Goal: Task Accomplishment & Management: Complete application form

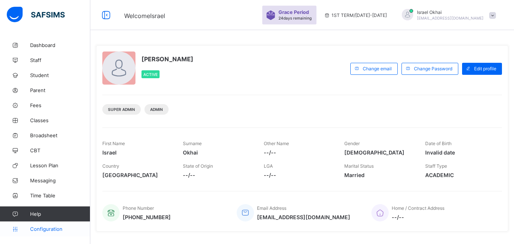
click at [54, 232] on link "Configuration" at bounding box center [45, 228] width 90 height 15
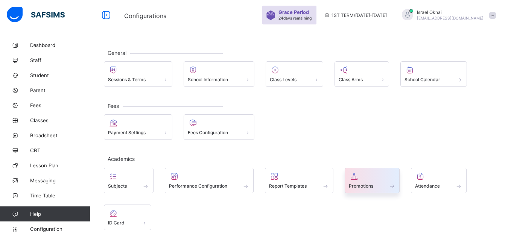
click at [363, 173] on div at bounding box center [372, 176] width 47 height 9
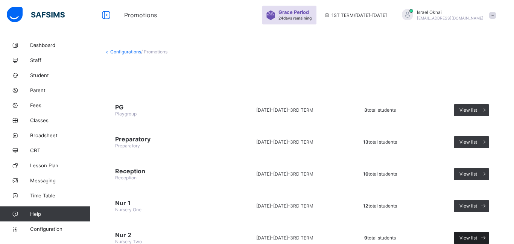
click at [470, 235] on span "View list" at bounding box center [468, 238] width 18 height 6
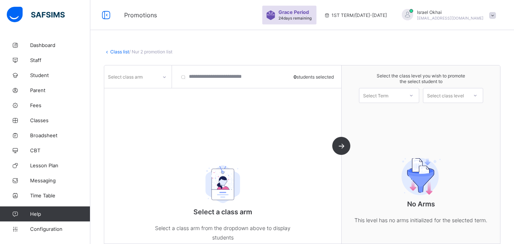
click at [124, 73] on div "Select class arm" at bounding box center [125, 77] width 35 height 14
click at [132, 91] on div "." at bounding box center [138, 93] width 67 height 12
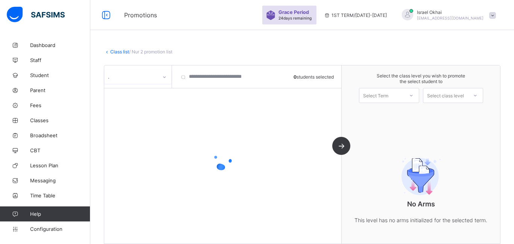
click at [379, 91] on div "Select Term" at bounding box center [375, 95] width 25 height 15
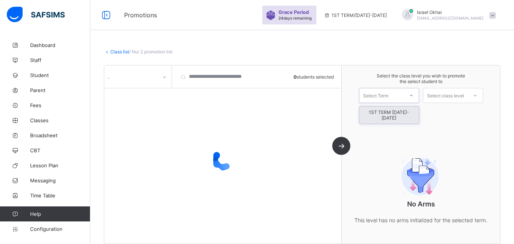
click at [388, 110] on div "1ST TERM [DATE]-[DATE]" at bounding box center [388, 114] width 59 height 17
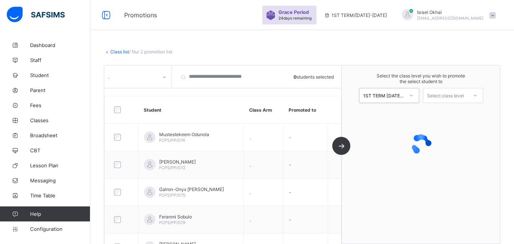
click at [437, 95] on div "Select class level" at bounding box center [445, 95] width 37 height 15
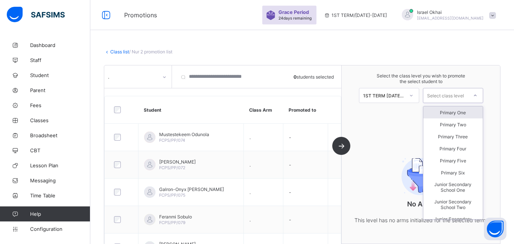
click at [447, 112] on div "Primary One" at bounding box center [452, 112] width 59 height 12
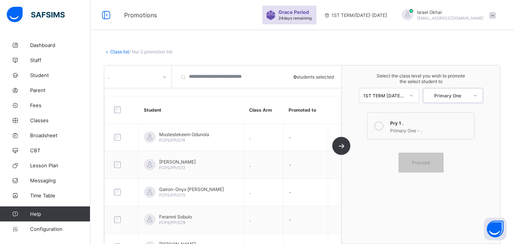
click at [382, 123] on icon at bounding box center [378, 125] width 9 height 9
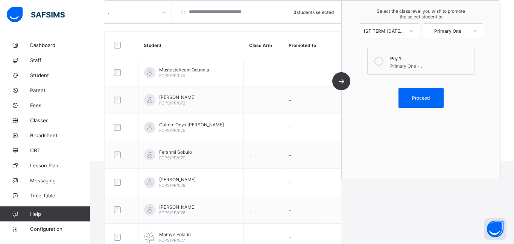
scroll to position [100, 0]
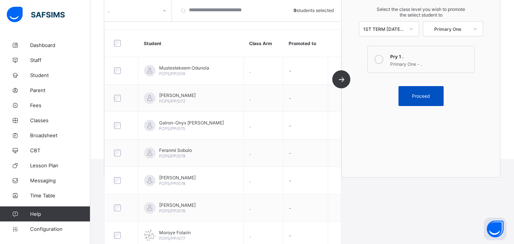
click at [426, 102] on div "Proceed" at bounding box center [420, 96] width 45 height 20
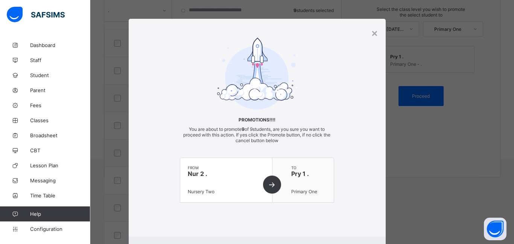
scroll to position [38, 0]
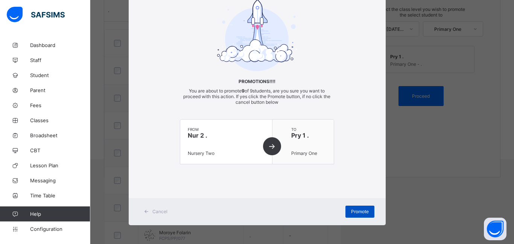
click at [354, 217] on div "Promote" at bounding box center [359, 212] width 29 height 12
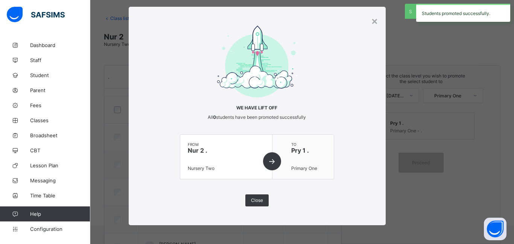
scroll to position [100, 0]
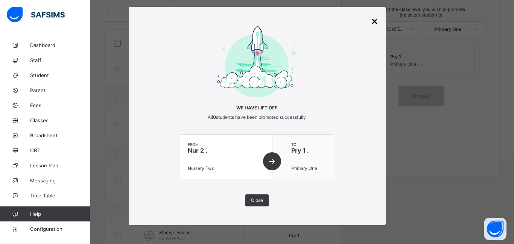
click at [371, 20] on div "×" at bounding box center [374, 20] width 7 height 13
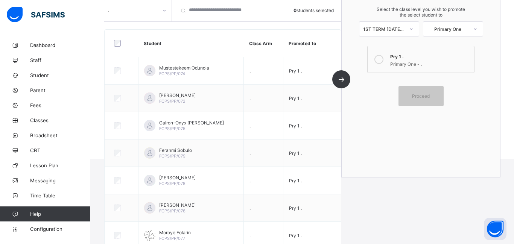
scroll to position [0, 0]
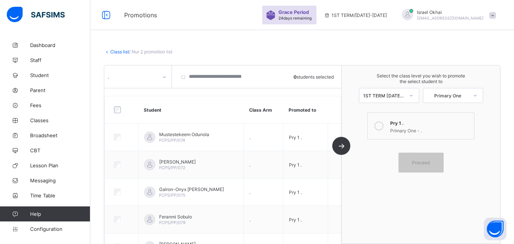
click at [117, 52] on link "Class list" at bounding box center [119, 52] width 19 height 6
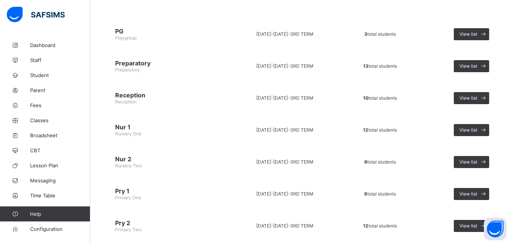
scroll to position [86, 0]
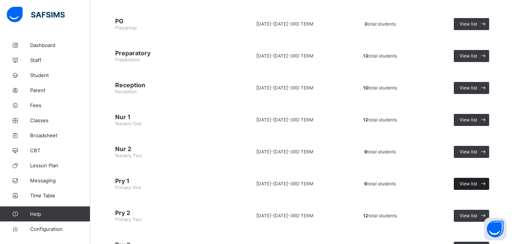
click at [461, 182] on span "View list" at bounding box center [468, 184] width 18 height 6
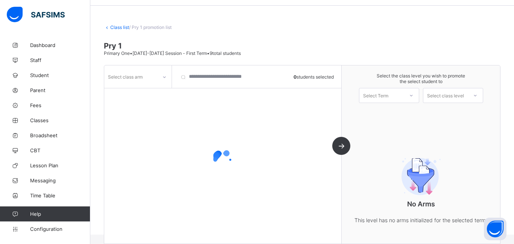
scroll to position [33, 0]
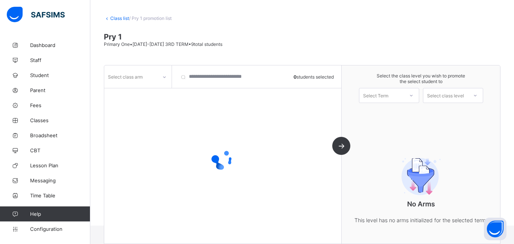
click at [162, 75] on icon at bounding box center [164, 77] width 5 height 8
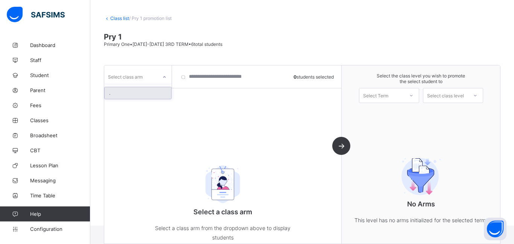
click at [165, 94] on div "." at bounding box center [138, 93] width 67 height 12
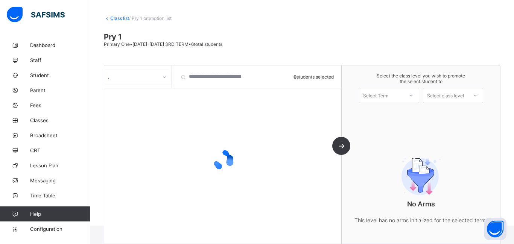
click at [379, 91] on div "Select Term" at bounding box center [375, 95] width 25 height 15
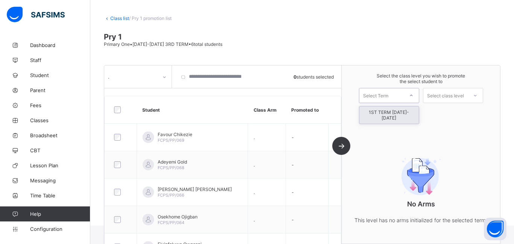
click at [385, 111] on div "1ST TERM [DATE]-[DATE]" at bounding box center [388, 114] width 59 height 17
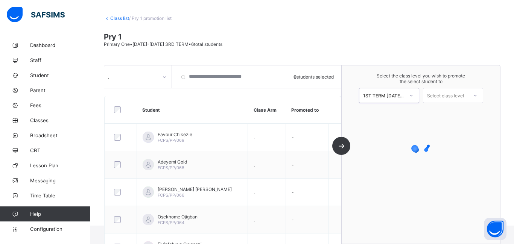
click at [439, 98] on div "Select class level" at bounding box center [445, 95] width 37 height 15
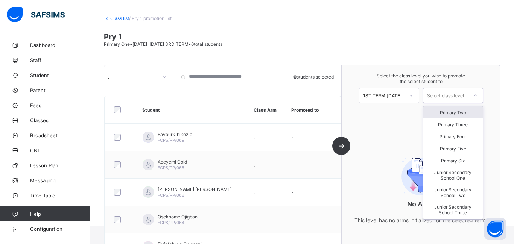
click at [447, 113] on div "Primary Two" at bounding box center [452, 112] width 59 height 12
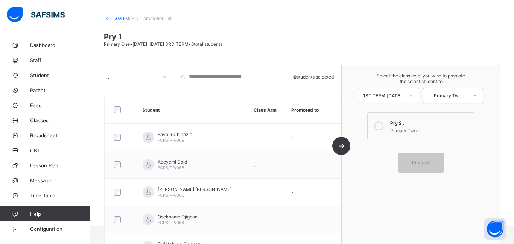
click at [382, 125] on icon at bounding box center [378, 125] width 9 height 9
click at [411, 166] on div "Proceed" at bounding box center [420, 163] width 45 height 20
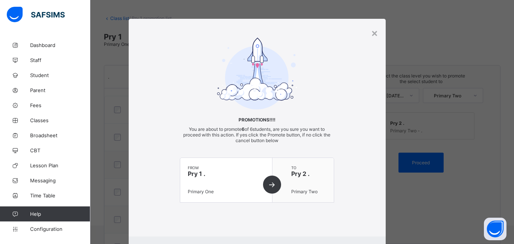
scroll to position [38, 0]
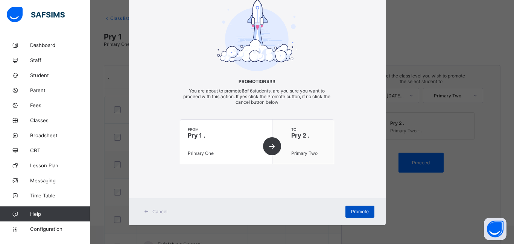
click at [360, 210] on span "Promote" at bounding box center [360, 212] width 18 height 6
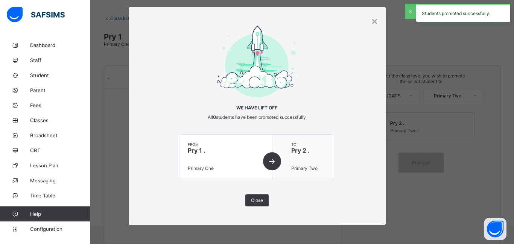
scroll to position [12, 0]
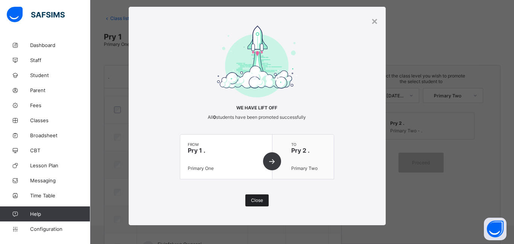
click at [253, 202] on span "Close" at bounding box center [257, 200] width 12 height 6
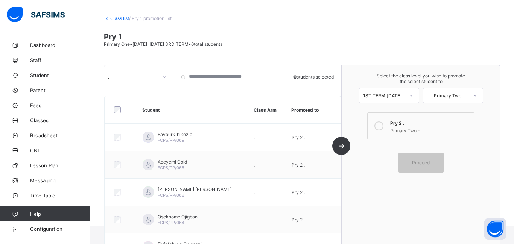
click at [114, 17] on link "Class list" at bounding box center [119, 18] width 19 height 6
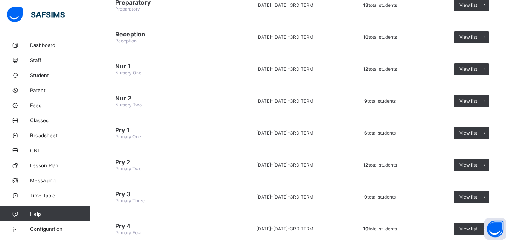
scroll to position [140, 0]
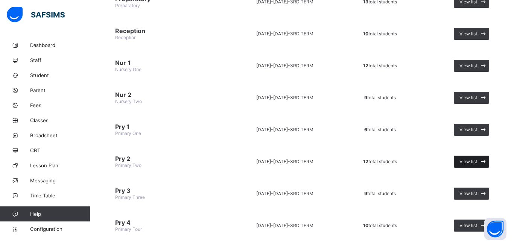
click at [472, 164] on span "View list" at bounding box center [468, 162] width 18 height 6
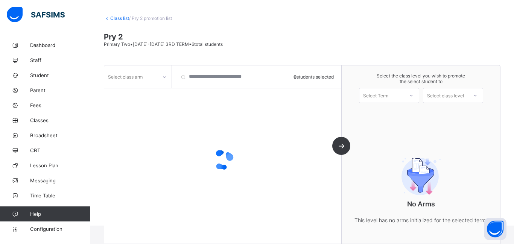
scroll to position [47, 0]
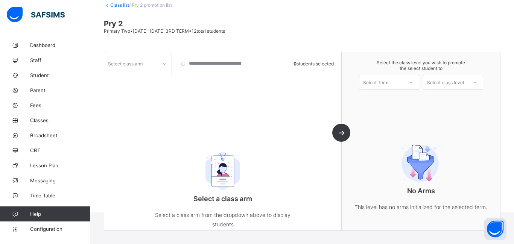
click at [162, 66] on icon at bounding box center [164, 64] width 5 height 8
click at [152, 86] on div "option . focused, 1 of 1. 1 result available. Use Up and Down to choose options…" at bounding box center [222, 141] width 237 height 178
click at [163, 66] on icon at bounding box center [164, 64] width 5 height 8
click at [154, 79] on div "." at bounding box center [138, 80] width 67 height 12
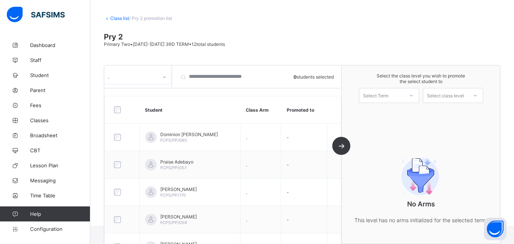
click at [389, 96] on div "Select the class level you wish to promote the select student to Select Term Se…" at bounding box center [420, 87] width 158 height 45
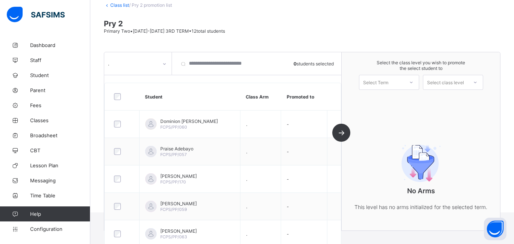
click at [390, 85] on div "Select Term" at bounding box center [381, 82] width 44 height 11
click at [384, 102] on div "1ST TERM [DATE]-[DATE]" at bounding box center [388, 101] width 59 height 17
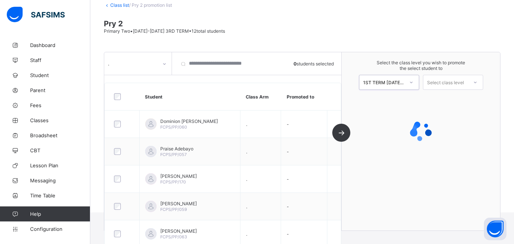
click at [438, 88] on div "Select class level" at bounding box center [453, 82] width 60 height 15
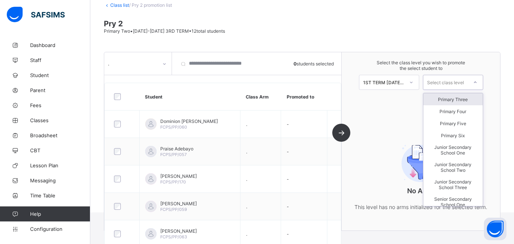
click at [440, 99] on div "Primary Three" at bounding box center [452, 99] width 59 height 12
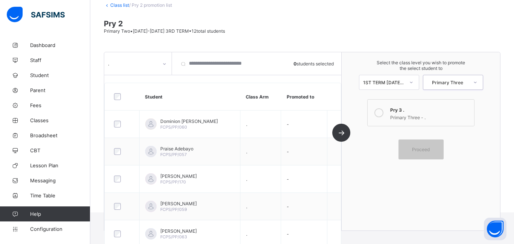
click at [379, 112] on icon at bounding box center [378, 112] width 9 height 9
click at [403, 149] on div "Proceed" at bounding box center [420, 150] width 45 height 20
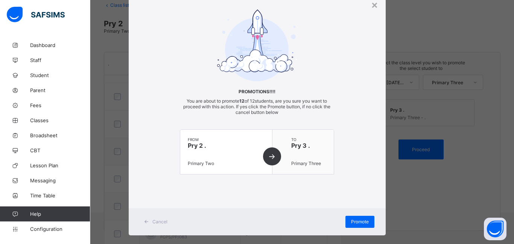
scroll to position [29, 0]
click at [354, 220] on span "Promote" at bounding box center [360, 221] width 18 height 6
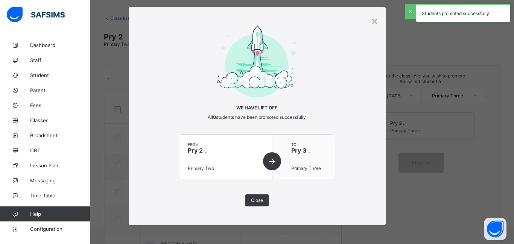
scroll to position [47, 0]
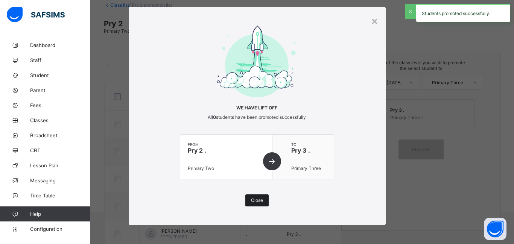
click at [252, 200] on span "Close" at bounding box center [257, 200] width 12 height 6
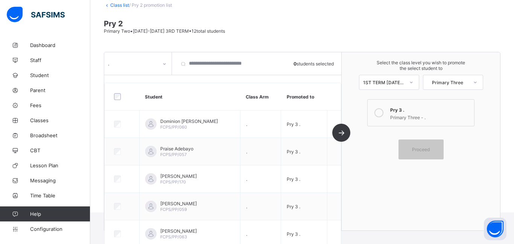
click at [114, 6] on link "Class list" at bounding box center [119, 5] width 19 height 6
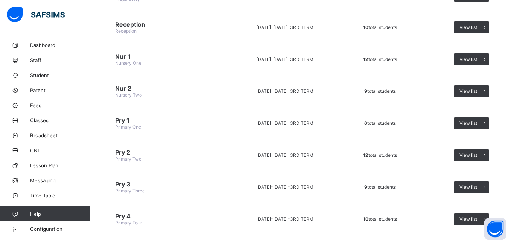
scroll to position [148, 0]
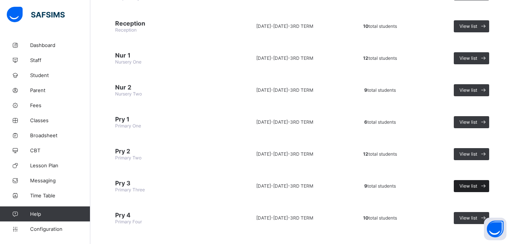
click at [461, 188] on span "View list" at bounding box center [468, 186] width 18 height 6
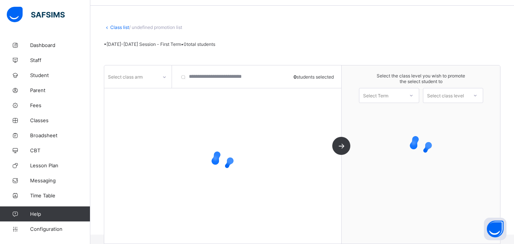
scroll to position [24, 0]
click at [148, 80] on div "Select class arm" at bounding box center [130, 76] width 53 height 11
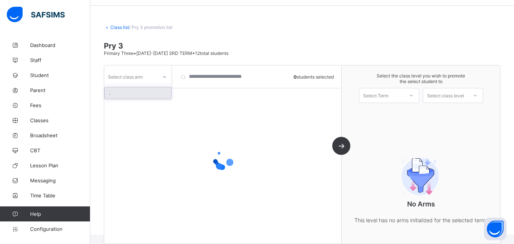
click at [144, 91] on div "." at bounding box center [138, 93] width 67 height 12
click at [386, 98] on div "Select Term" at bounding box center [375, 95] width 25 height 15
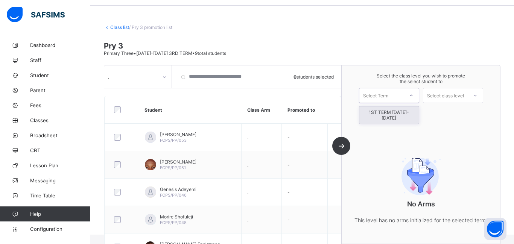
click at [385, 113] on div "1ST TERM [DATE]-[DATE]" at bounding box center [388, 114] width 59 height 17
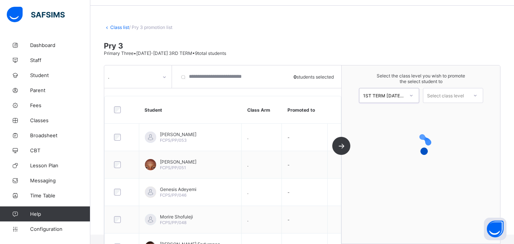
click at [456, 97] on div "Select class level" at bounding box center [445, 95] width 37 height 15
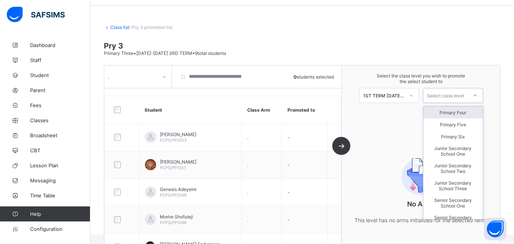
click at [457, 112] on div "Primary Four" at bounding box center [452, 112] width 59 height 12
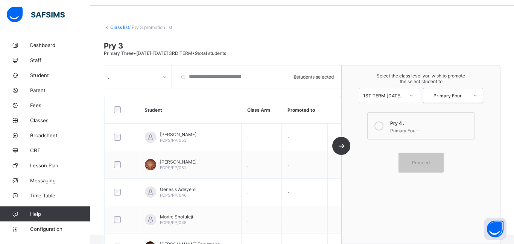
click at [378, 124] on icon at bounding box center [378, 125] width 9 height 9
click at [411, 165] on div "Proceed" at bounding box center [420, 163] width 45 height 20
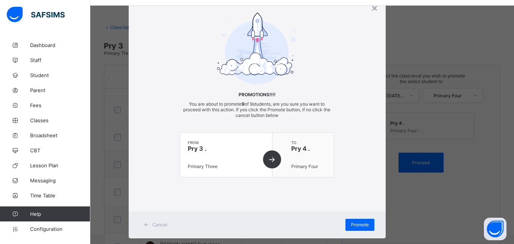
scroll to position [38, 0]
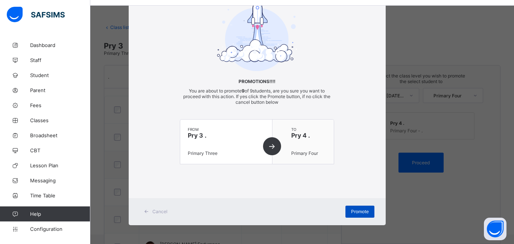
click at [348, 211] on div "Promote" at bounding box center [359, 212] width 29 height 12
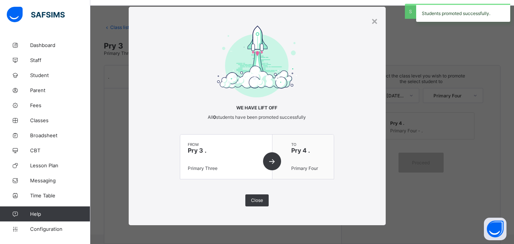
scroll to position [12, 0]
click at [264, 200] on div "Close" at bounding box center [256, 200] width 23 height 12
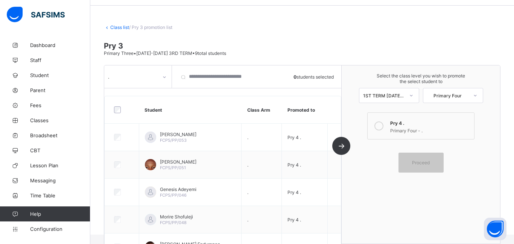
click at [116, 29] on link "Class list" at bounding box center [119, 27] width 19 height 6
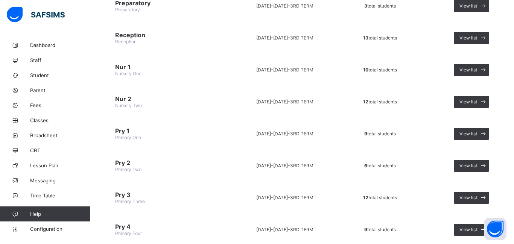
scroll to position [144, 0]
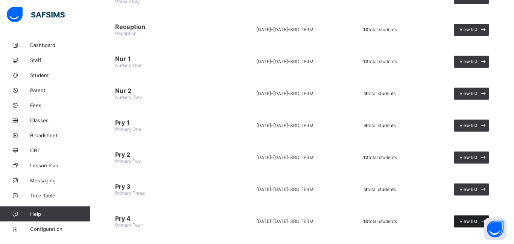
click at [473, 218] on div "View list" at bounding box center [471, 221] width 35 height 12
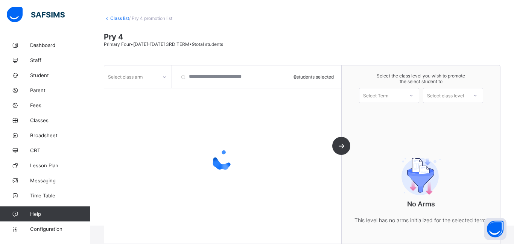
scroll to position [47, 0]
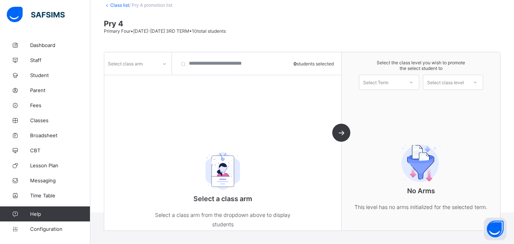
click at [147, 69] on div "Select class arm" at bounding box center [137, 63] width 67 height 14
click at [144, 76] on div "." at bounding box center [138, 80] width 67 height 12
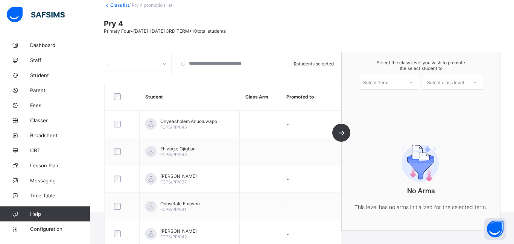
click at [384, 87] on div "Select Term" at bounding box center [375, 82] width 25 height 15
click at [387, 99] on div "1ST TERM [DATE]-[DATE]" at bounding box center [388, 101] width 59 height 17
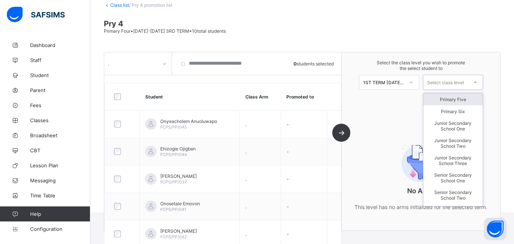
click at [432, 84] on div "Select class level" at bounding box center [445, 82] width 37 height 15
click at [436, 98] on div "Primary Five" at bounding box center [452, 99] width 59 height 12
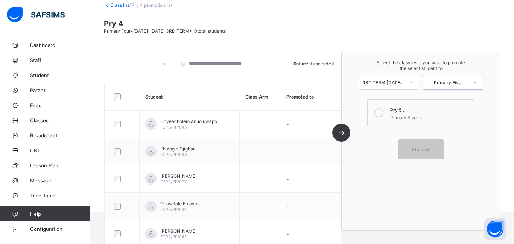
click at [383, 115] on div at bounding box center [378, 112] width 15 height 15
click at [120, 100] on div at bounding box center [122, 97] width 23 height 16
click at [435, 151] on span "Proceed" at bounding box center [421, 150] width 34 height 6
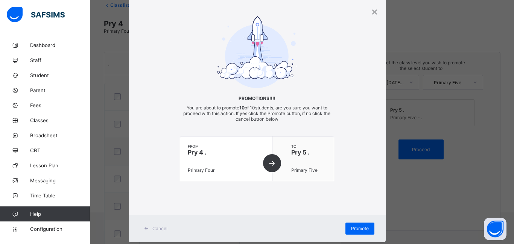
scroll to position [25, 0]
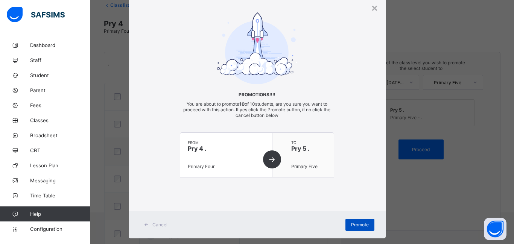
click at [357, 220] on div "Promote" at bounding box center [359, 225] width 29 height 12
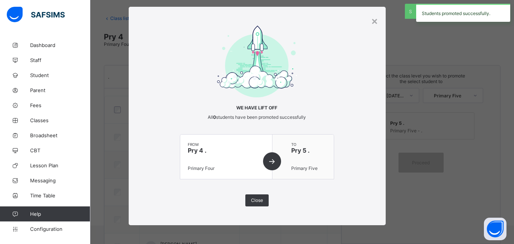
scroll to position [47, 0]
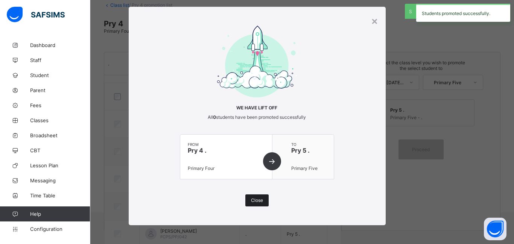
click at [256, 203] on span "Close" at bounding box center [257, 200] width 12 height 6
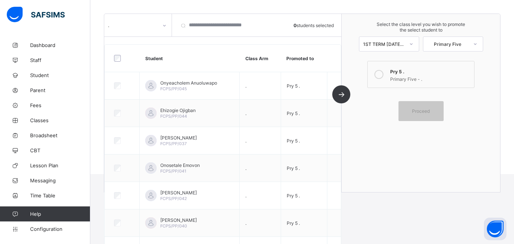
scroll to position [0, 0]
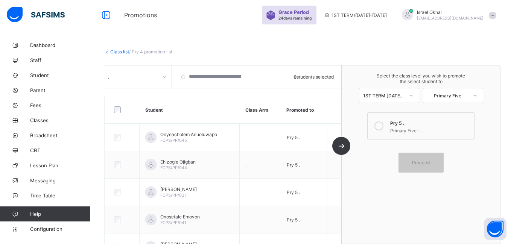
click at [120, 53] on link "Class list" at bounding box center [119, 52] width 19 height 6
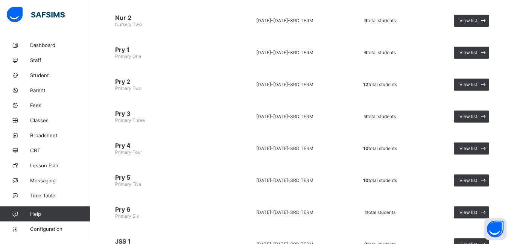
scroll to position [232, 0]
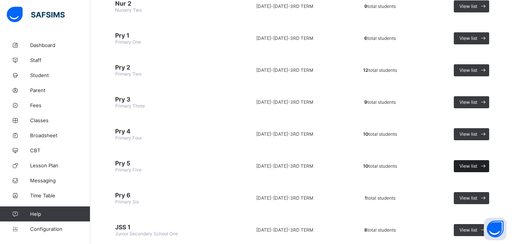
click at [475, 170] on div "View list" at bounding box center [471, 166] width 35 height 12
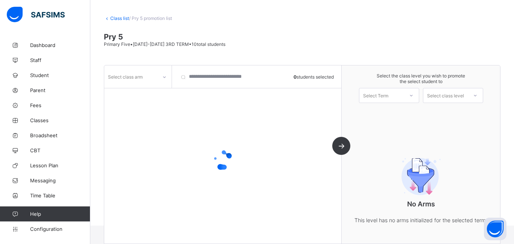
scroll to position [47, 0]
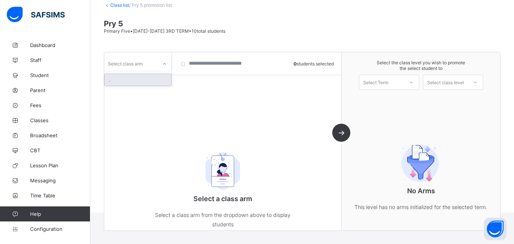
click at [155, 58] on div "Select class arm" at bounding box center [130, 63] width 53 height 11
click at [147, 82] on div "." at bounding box center [138, 80] width 67 height 12
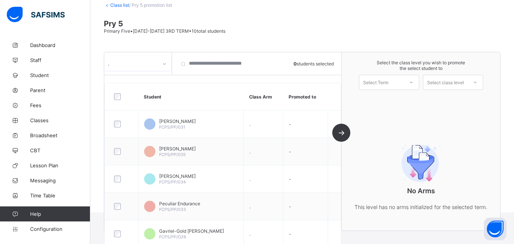
click at [376, 91] on div "Select the class level you wish to promote the select student to Select Term Se…" at bounding box center [420, 74] width 158 height 45
click at [377, 87] on div "Select Term" at bounding box center [375, 82] width 25 height 15
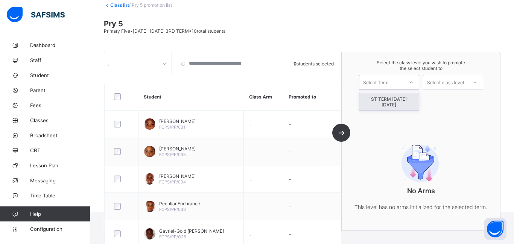
click at [377, 99] on div "1ST TERM [DATE]-[DATE]" at bounding box center [388, 101] width 59 height 17
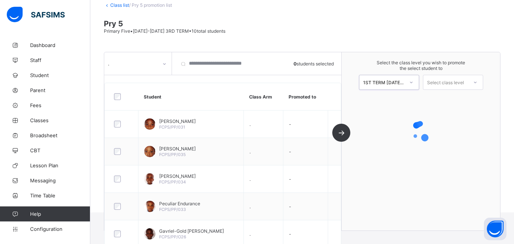
click at [432, 83] on div "Select class level" at bounding box center [445, 82] width 37 height 15
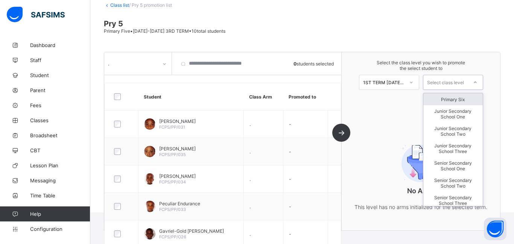
click at [431, 102] on div "Primary Six" at bounding box center [452, 99] width 59 height 12
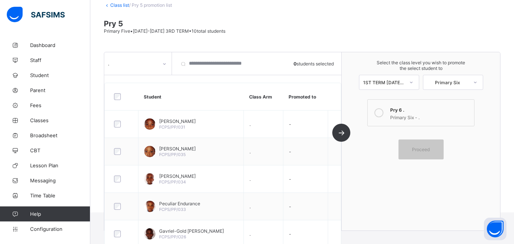
click at [362, 115] on div "Select the class level you wish to promote the select student to 1ST TERM [DATE…" at bounding box center [420, 141] width 158 height 178
click at [375, 113] on icon at bounding box center [378, 112] width 9 height 9
click at [441, 145] on div "Proceed" at bounding box center [420, 150] width 45 height 20
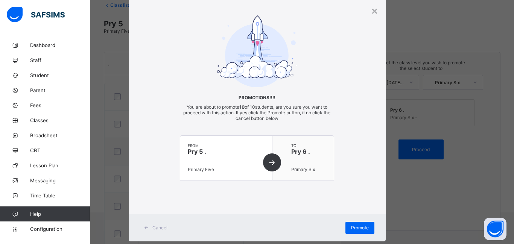
scroll to position [38, 0]
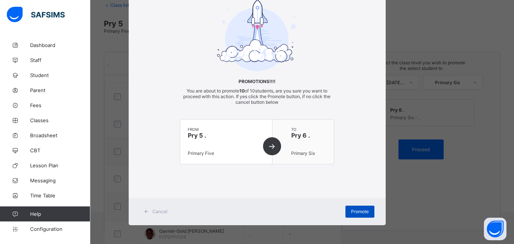
click at [360, 209] on span "Promote" at bounding box center [360, 212] width 18 height 6
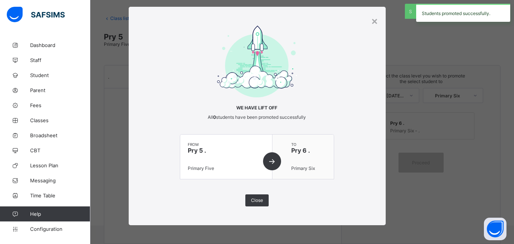
scroll to position [12, 0]
click at [259, 196] on div "Close" at bounding box center [256, 200] width 23 height 12
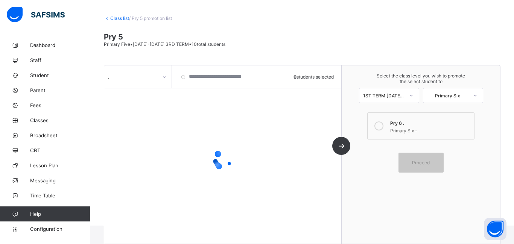
click at [123, 20] on link "Class list" at bounding box center [119, 18] width 19 height 6
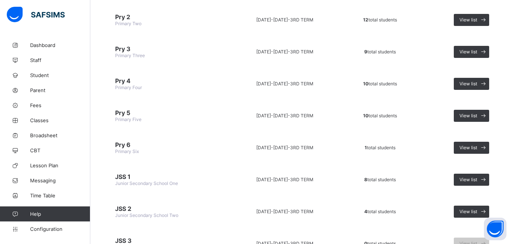
scroll to position [284, 0]
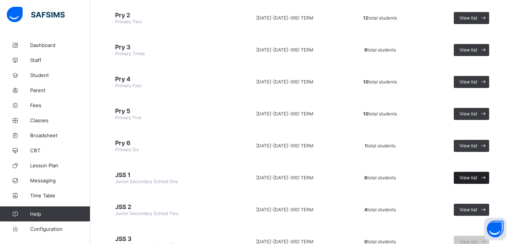
click at [476, 179] on span "View list" at bounding box center [468, 178] width 18 height 6
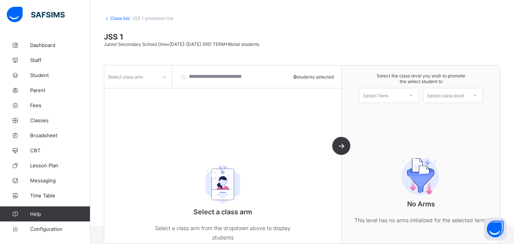
scroll to position [47, 0]
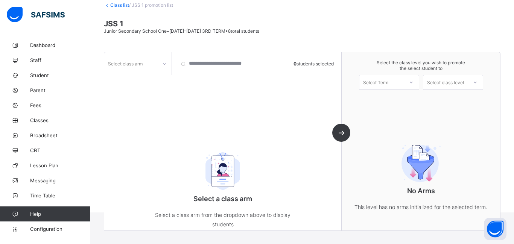
click at [165, 60] on icon at bounding box center [164, 64] width 5 height 8
click at [141, 82] on div "." at bounding box center [138, 80] width 67 height 12
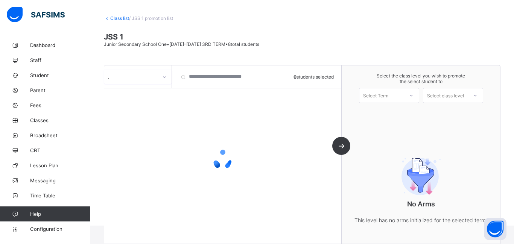
scroll to position [33, 0]
click at [378, 94] on div "Select Term" at bounding box center [375, 95] width 25 height 15
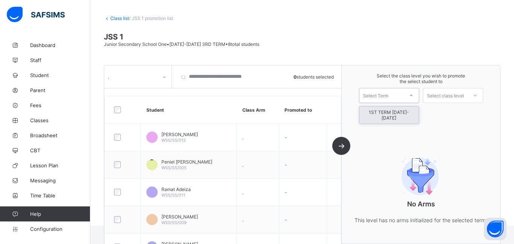
click at [381, 110] on div "1ST TERM [DATE]-[DATE]" at bounding box center [388, 114] width 59 height 17
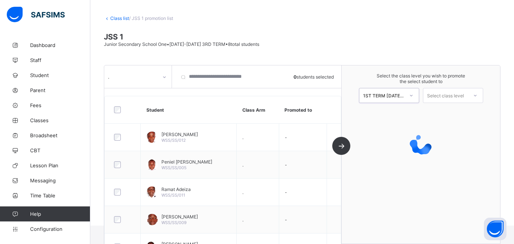
click at [457, 97] on div "Select class level" at bounding box center [445, 95] width 37 height 15
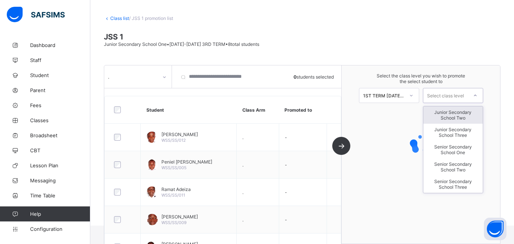
click at [458, 112] on div "Junior Secondary School Two" at bounding box center [452, 114] width 59 height 17
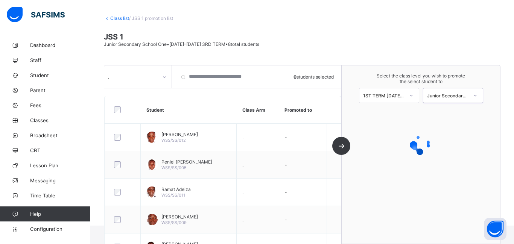
click at [400, 96] on div "1ST TERM [DATE]-[DATE]" at bounding box center [383, 96] width 41 height 6
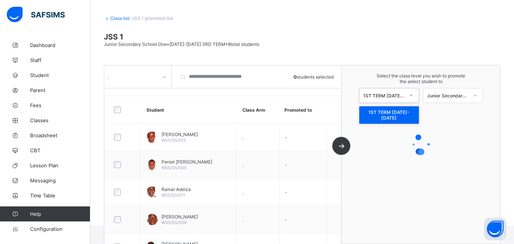
click at [400, 96] on div "1ST TERM [DATE]-[DATE]" at bounding box center [383, 96] width 41 height 6
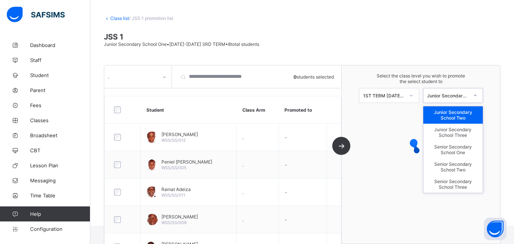
click at [439, 95] on div "Junior Secondary School Two" at bounding box center [447, 96] width 41 height 6
click at [440, 112] on div "Junior Secondary School Two" at bounding box center [452, 114] width 59 height 17
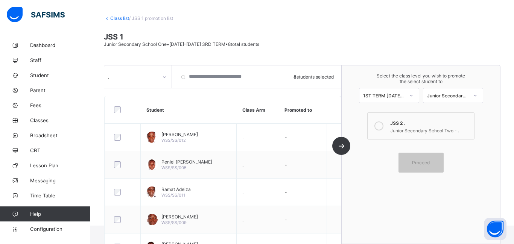
click at [379, 129] on icon at bounding box center [378, 125] width 9 height 9
click at [416, 164] on span "Proceed" at bounding box center [421, 163] width 18 height 6
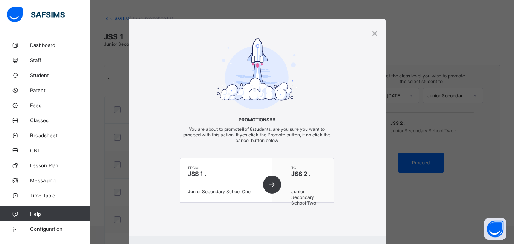
scroll to position [36, 0]
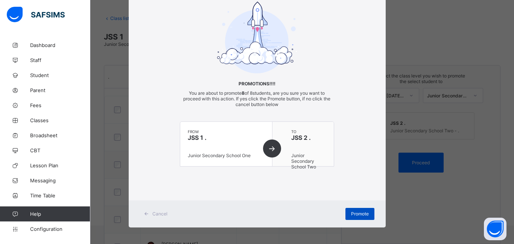
click at [356, 215] on span "Promote" at bounding box center [360, 214] width 18 height 6
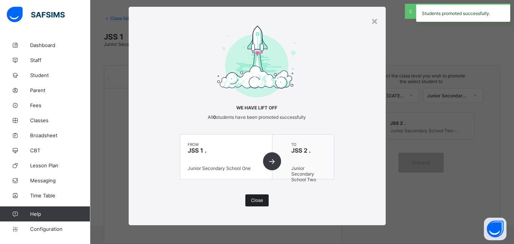
click at [256, 199] on span "Close" at bounding box center [257, 200] width 12 height 6
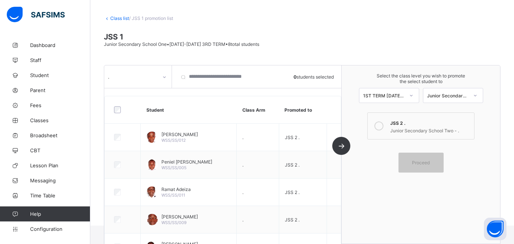
click at [113, 17] on link "Class list" at bounding box center [119, 18] width 19 height 6
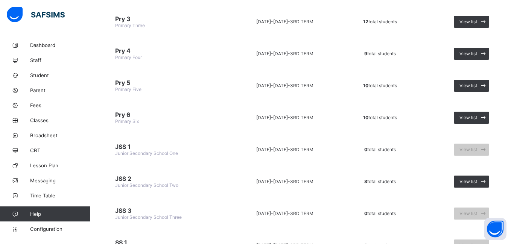
scroll to position [337, 0]
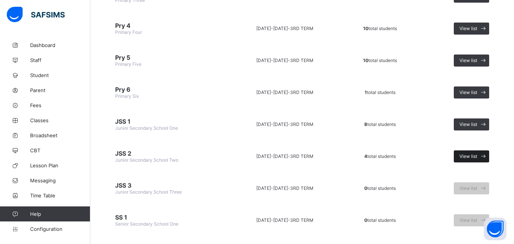
click at [477, 156] on span at bounding box center [483, 156] width 12 height 12
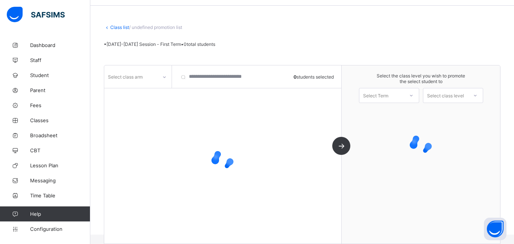
scroll to position [24, 0]
click at [159, 71] on div at bounding box center [164, 77] width 13 height 12
click at [161, 76] on div at bounding box center [164, 77] width 13 height 12
click at [398, 93] on div "Select Term" at bounding box center [381, 95] width 44 height 11
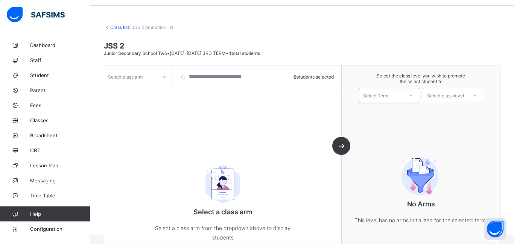
click at [155, 73] on div "Select class arm" at bounding box center [130, 76] width 53 height 11
click at [153, 91] on div "." at bounding box center [138, 93] width 67 height 12
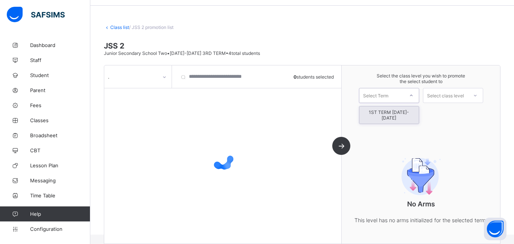
click at [370, 93] on div "Select Term" at bounding box center [375, 95] width 25 height 15
click at [373, 111] on div "1ST TERM [DATE]-[DATE]" at bounding box center [388, 114] width 59 height 17
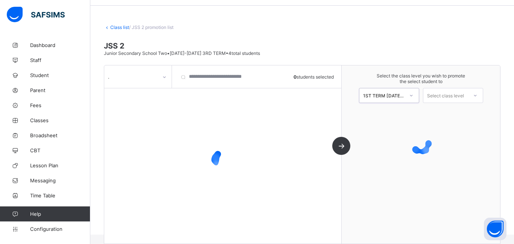
click at [433, 93] on div "Select class level" at bounding box center [445, 95] width 37 height 15
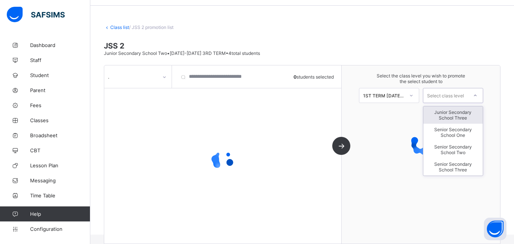
click at [447, 117] on div "Junior Secondary School Three" at bounding box center [452, 114] width 59 height 17
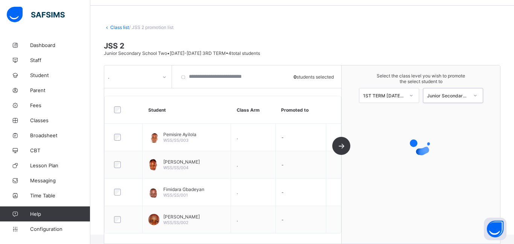
click at [117, 114] on div at bounding box center [124, 110] width 26 height 16
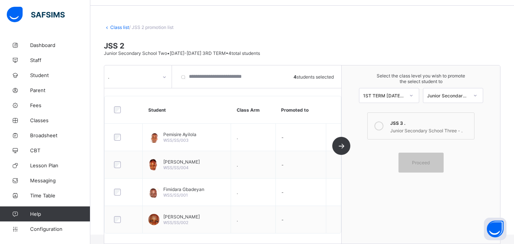
click at [378, 126] on icon at bounding box center [378, 125] width 9 height 9
click at [429, 170] on div "Proceed" at bounding box center [420, 163] width 45 height 20
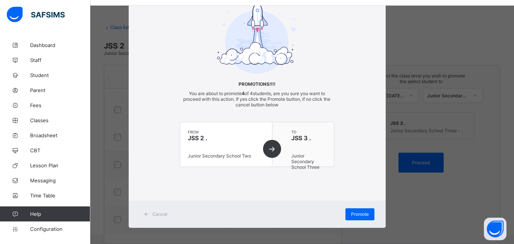
scroll to position [38, 0]
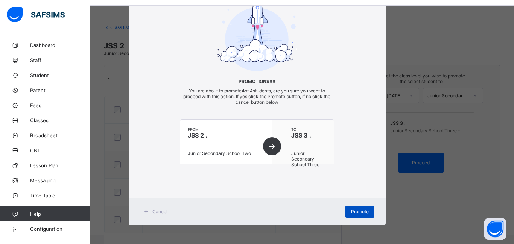
click at [351, 209] on span "Promote" at bounding box center [360, 212] width 18 height 6
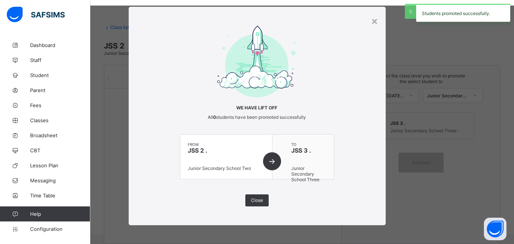
scroll to position [12, 0]
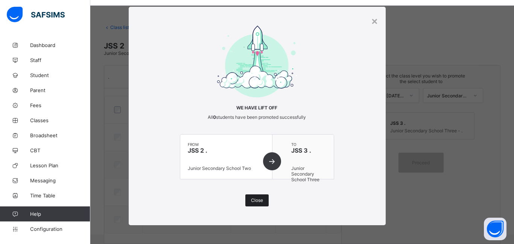
click at [259, 199] on span "Close" at bounding box center [257, 200] width 12 height 6
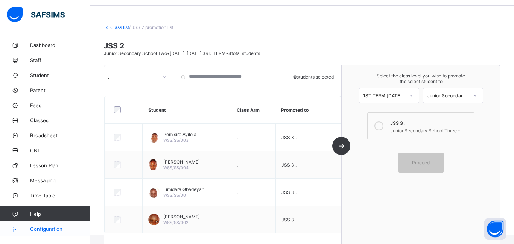
click at [44, 226] on span "Configuration" at bounding box center [60, 229] width 60 height 6
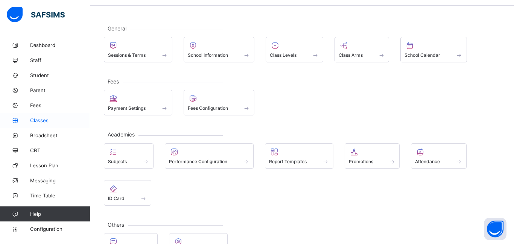
click at [39, 122] on span "Classes" at bounding box center [60, 120] width 60 height 6
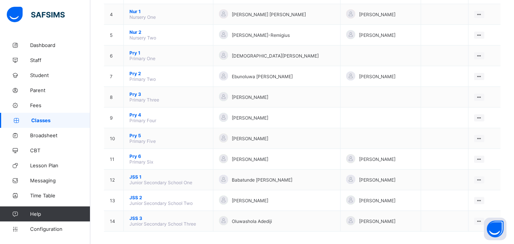
scroll to position [153, 0]
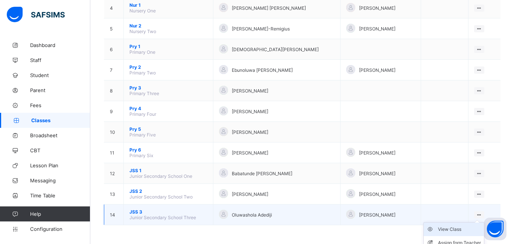
click at [462, 228] on div "View Class" at bounding box center [459, 230] width 43 height 8
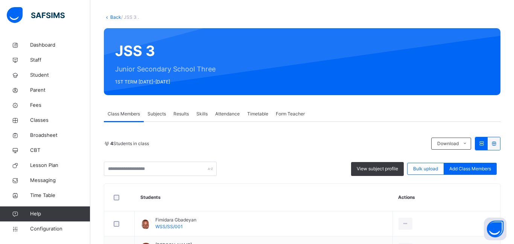
scroll to position [33, 0]
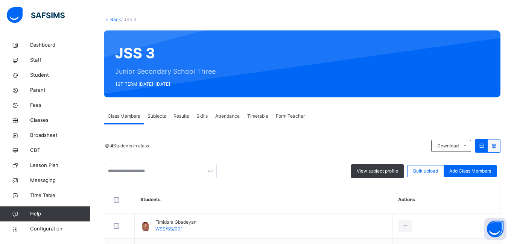
click at [113, 18] on link "Back" at bounding box center [115, 20] width 11 height 6
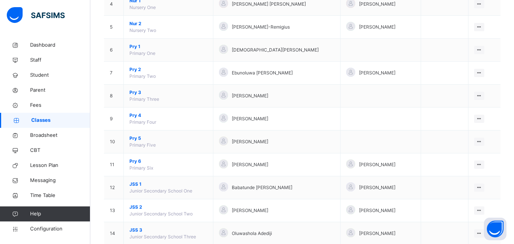
scroll to position [185, 0]
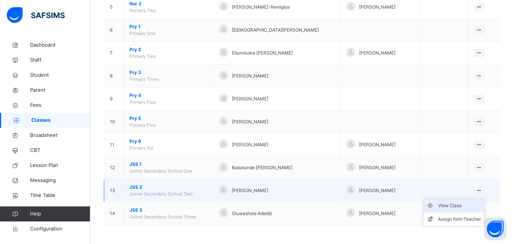
click at [461, 207] on div "View Class" at bounding box center [459, 206] width 43 height 8
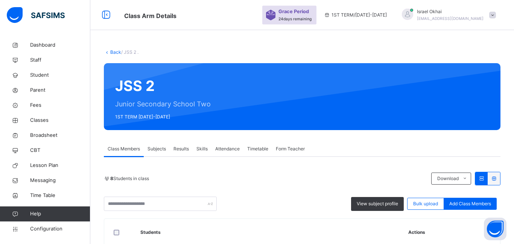
click at [116, 53] on link "Back" at bounding box center [115, 52] width 11 height 6
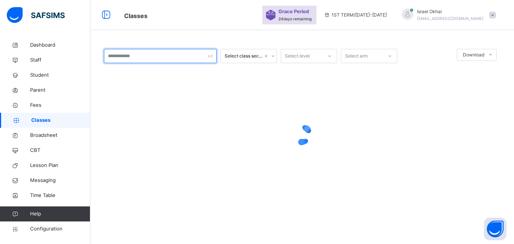
click at [114, 52] on input "text" at bounding box center [160, 56] width 113 height 14
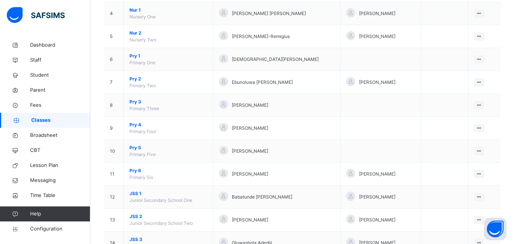
scroll to position [159, 0]
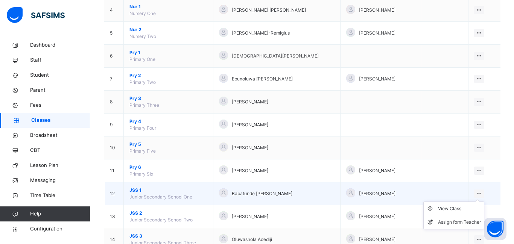
click at [480, 202] on ul "View Class Assign form Teacher" at bounding box center [453, 216] width 61 height 28
click at [462, 207] on div "View Class" at bounding box center [459, 209] width 43 height 8
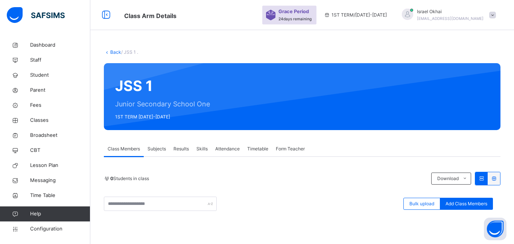
click at [116, 50] on link "Back" at bounding box center [115, 52] width 11 height 6
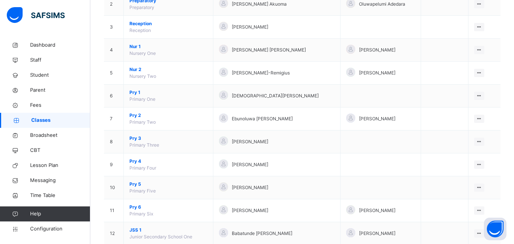
scroll to position [136, 0]
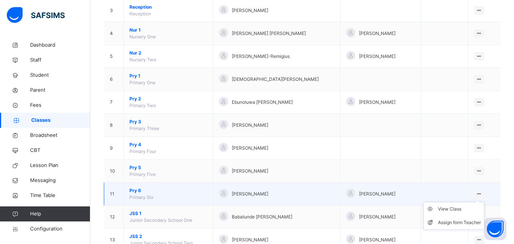
click at [476, 194] on icon at bounding box center [479, 194] width 6 height 6
click at [455, 209] on div "View Class" at bounding box center [459, 209] width 43 height 8
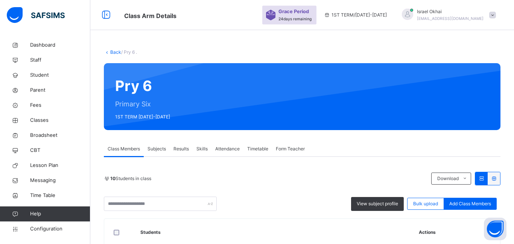
click at [115, 52] on link "Back" at bounding box center [115, 52] width 11 height 6
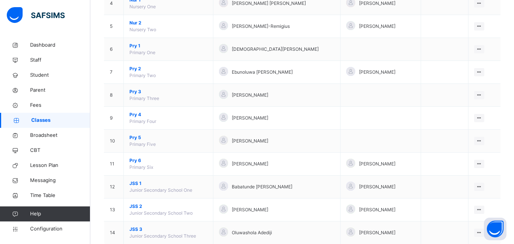
scroll to position [165, 0]
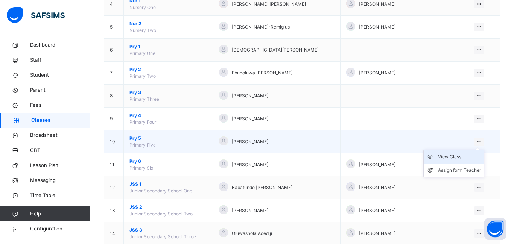
click at [438, 158] on div "View Class" at bounding box center [459, 157] width 43 height 8
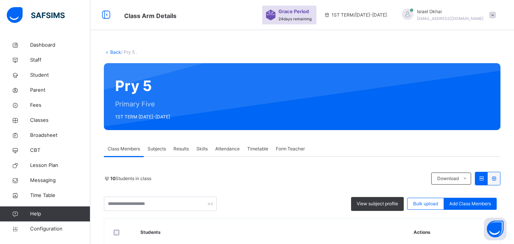
click at [111, 53] on link "Back" at bounding box center [115, 52] width 11 height 6
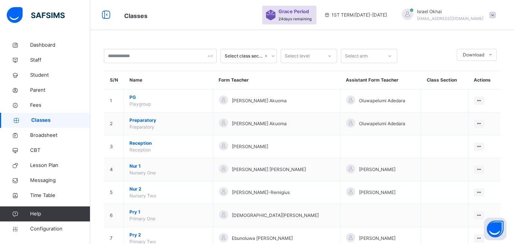
scroll to position [128, 0]
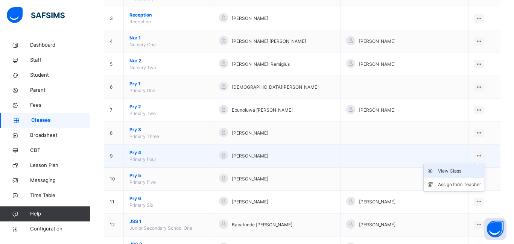
click at [451, 171] on div "View Class" at bounding box center [459, 171] width 43 height 8
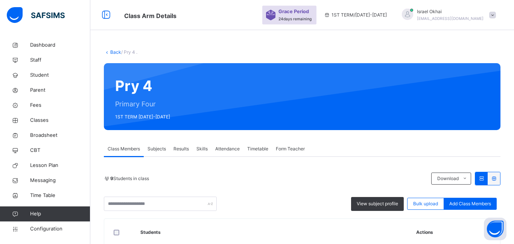
click at [111, 53] on link "Back" at bounding box center [115, 52] width 11 height 6
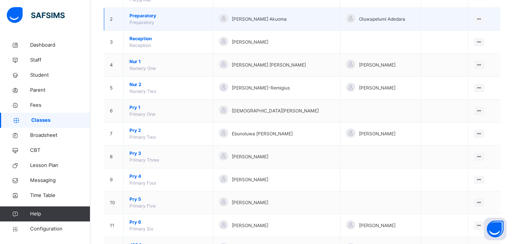
scroll to position [150, 0]
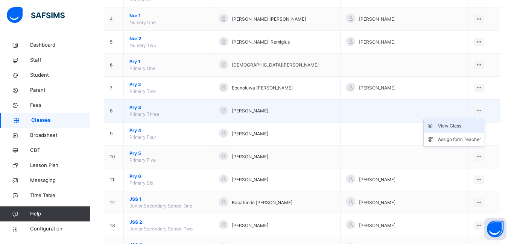
click at [458, 125] on div "View Class" at bounding box center [459, 126] width 43 height 8
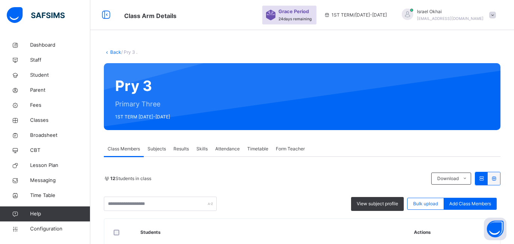
click at [114, 52] on link "Back" at bounding box center [115, 52] width 11 height 6
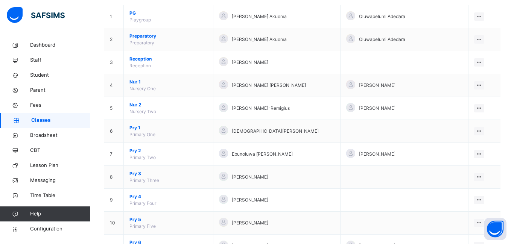
scroll to position [86, 0]
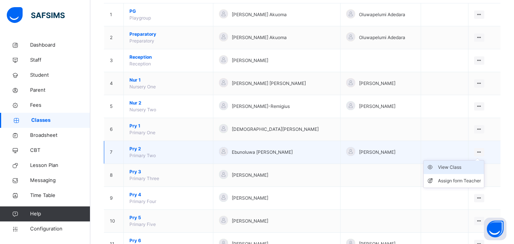
click at [464, 168] on div "View Class" at bounding box center [459, 168] width 43 height 8
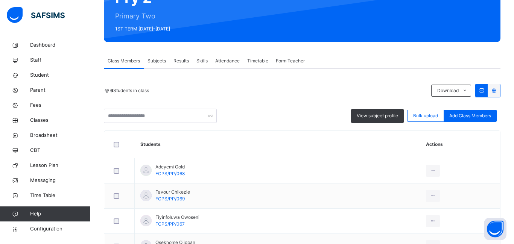
scroll to position [2, 0]
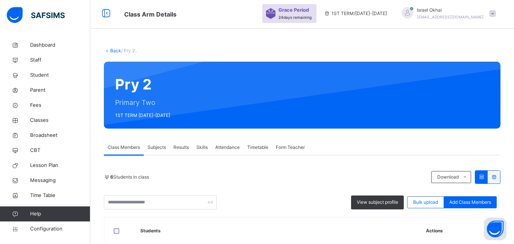
click at [112, 51] on link "Back" at bounding box center [115, 51] width 11 height 6
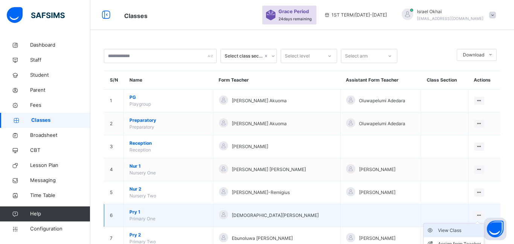
click at [440, 229] on div "View Class" at bounding box center [459, 231] width 43 height 8
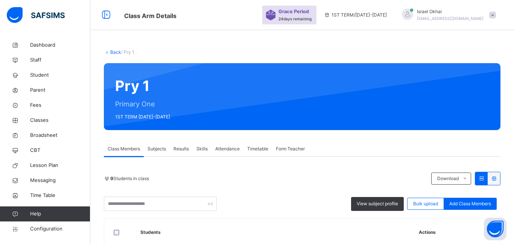
scroll to position [101, 0]
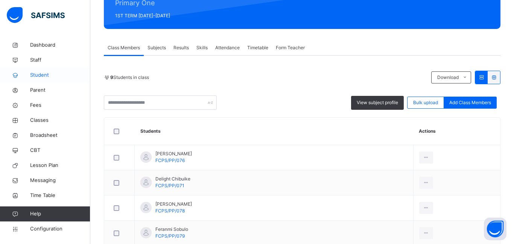
click at [39, 76] on span "Student" at bounding box center [60, 75] width 60 height 8
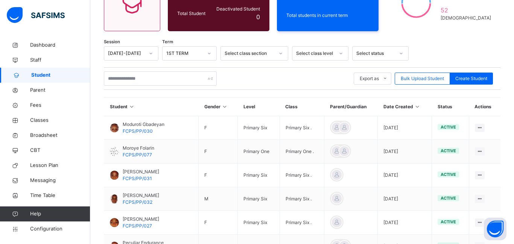
scroll to position [101, 0]
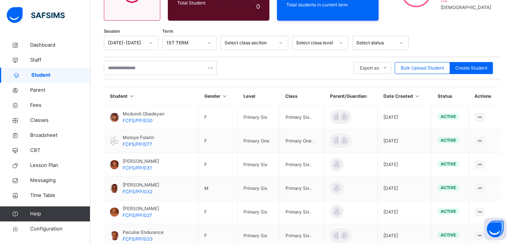
click at [39, 76] on span "Student" at bounding box center [60, 75] width 59 height 8
click at [138, 65] on input "text" at bounding box center [160, 68] width 113 height 14
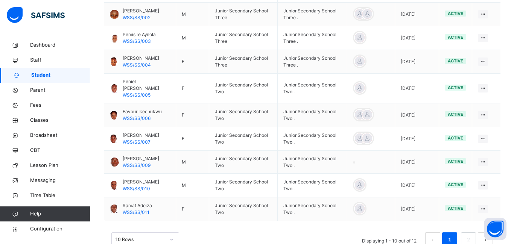
scroll to position [257, 0]
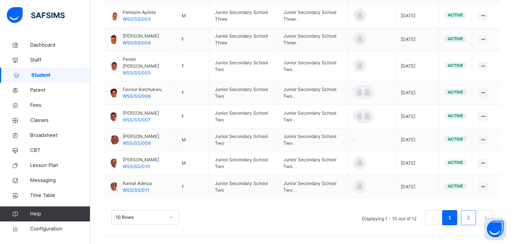
type input "***"
click at [466, 223] on li "2" at bounding box center [468, 217] width 15 height 15
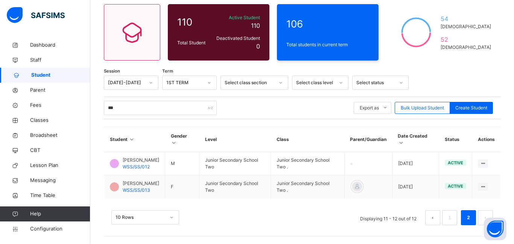
scroll to position [68, 0]
click at [459, 105] on span "Create Student" at bounding box center [471, 108] width 32 height 7
select select "**"
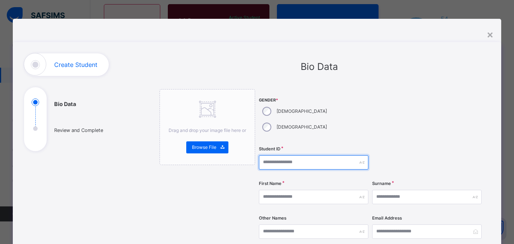
click at [279, 155] on input "text" at bounding box center [313, 162] width 109 height 14
type input "**********"
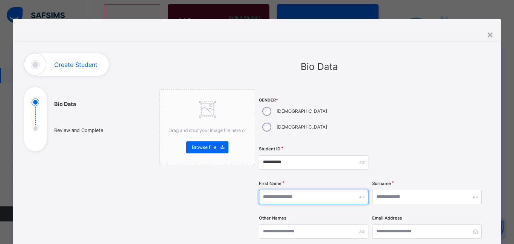
click at [339, 190] on input "text" at bounding box center [313, 197] width 109 height 14
type input "**********"
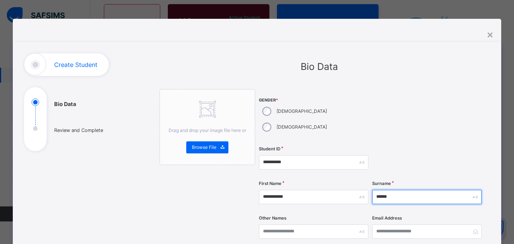
type input "******"
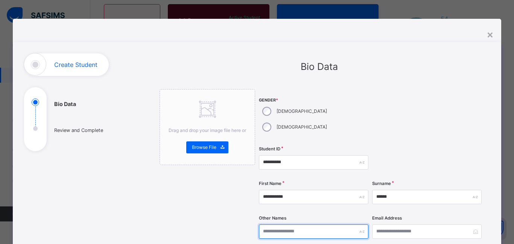
click at [335, 225] on input "text" at bounding box center [313, 232] width 109 height 14
type input "******"
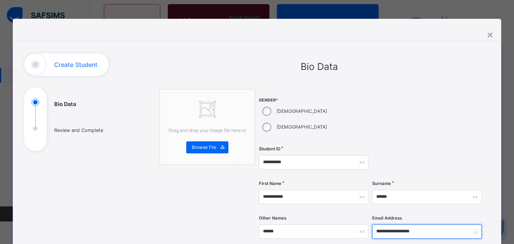
click at [395, 225] on input "**********" at bounding box center [426, 232] width 109 height 14
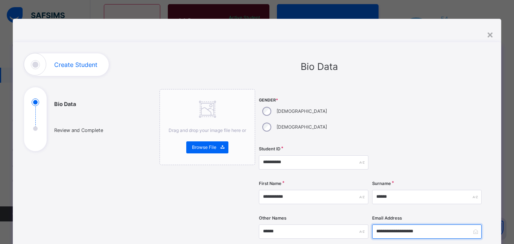
click at [440, 225] on input "**********" at bounding box center [426, 232] width 109 height 14
type input "**********"
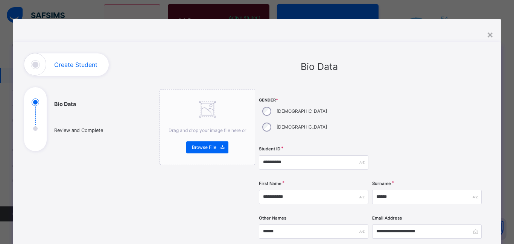
scroll to position [15, 0]
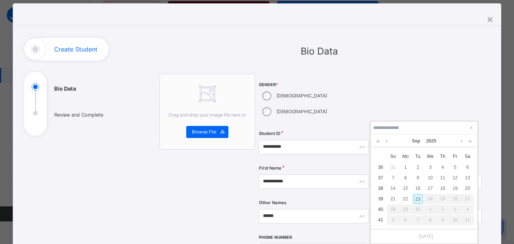
type input "**********"
type input "*"
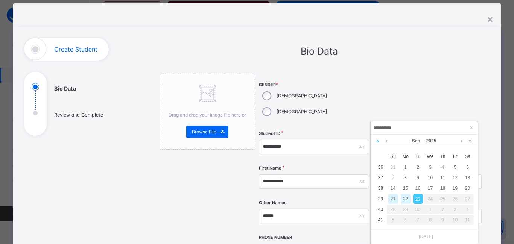
click at [378, 143] on link at bounding box center [377, 141] width 7 height 13
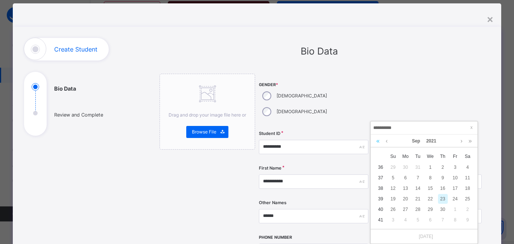
click at [378, 143] on link at bounding box center [377, 141] width 7 height 13
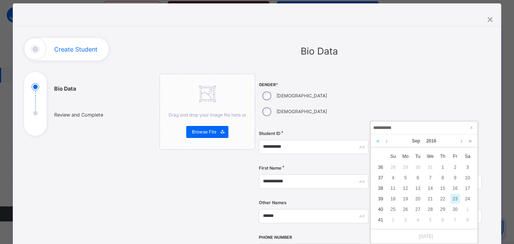
click at [378, 143] on link at bounding box center [377, 141] width 7 height 13
click at [471, 137] on link at bounding box center [469, 141] width 7 height 13
click at [388, 136] on link at bounding box center [387, 141] width 6 height 13
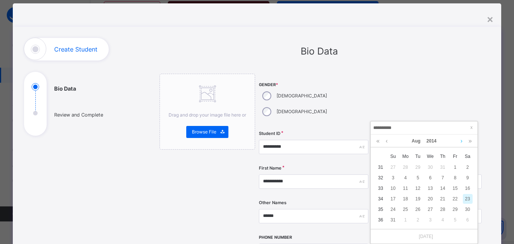
click at [461, 136] on link at bounding box center [461, 141] width 6 height 13
click at [429, 165] on div "1" at bounding box center [430, 167] width 10 height 10
type input "**********"
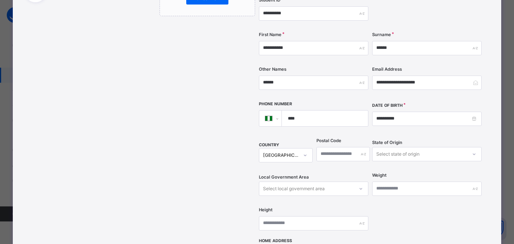
scroll to position [151, 0]
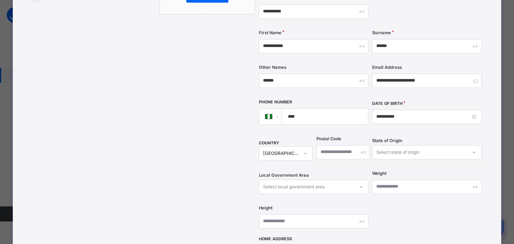
click at [385, 145] on div "Select state of origin" at bounding box center [426, 152] width 109 height 14
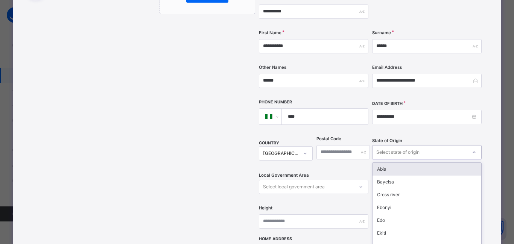
scroll to position [170, 0]
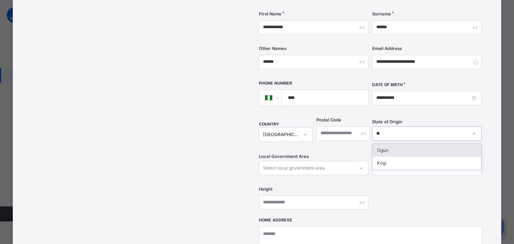
type input "***"
click at [291, 161] on div "Select local government area" at bounding box center [294, 168] width 62 height 14
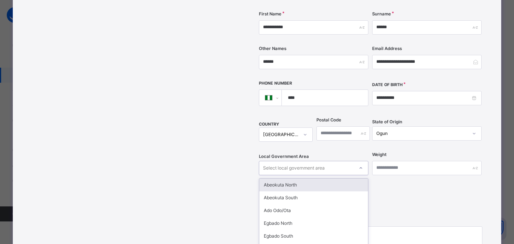
click at [414, 182] on div "**********" at bounding box center [370, 69] width 223 height 299
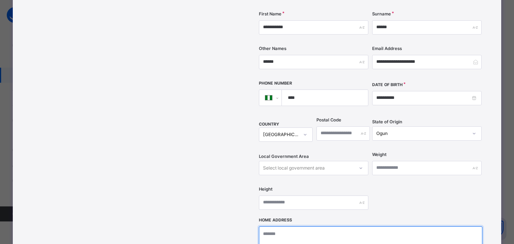
type textarea "**********"
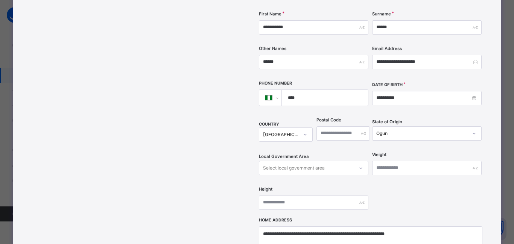
click at [460, 185] on div "**********" at bounding box center [370, 69] width 223 height 299
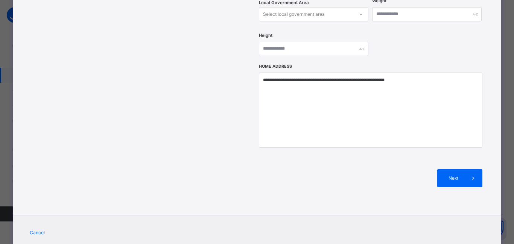
scroll to position [332, 0]
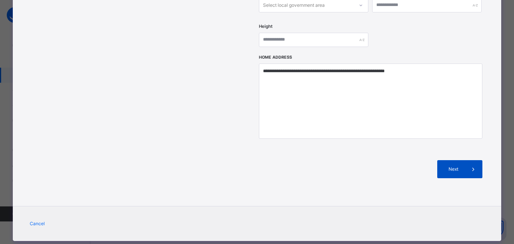
click at [457, 160] on div "Next" at bounding box center [459, 169] width 45 height 18
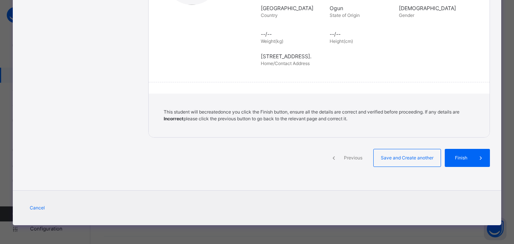
scroll to position [170, 0]
click at [461, 155] on span "Finish" at bounding box center [460, 158] width 21 height 7
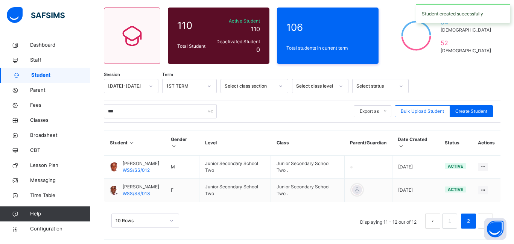
scroll to position [68, 0]
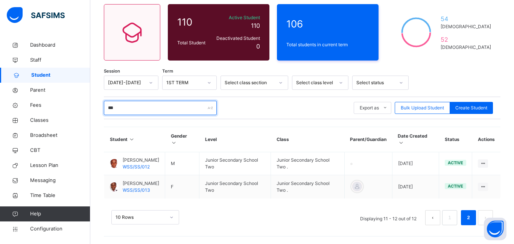
click at [146, 101] on input "***" at bounding box center [160, 108] width 113 height 14
type input "*"
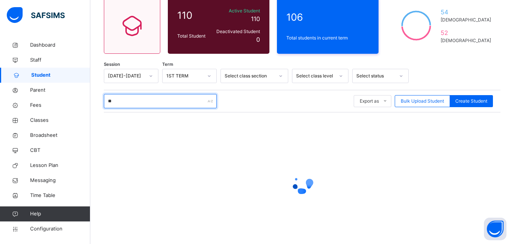
type input "*"
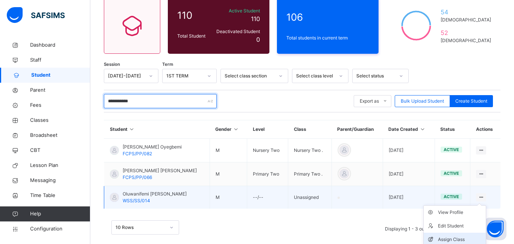
type input "**********"
click at [461, 242] on div "Assign Class" at bounding box center [460, 240] width 45 height 8
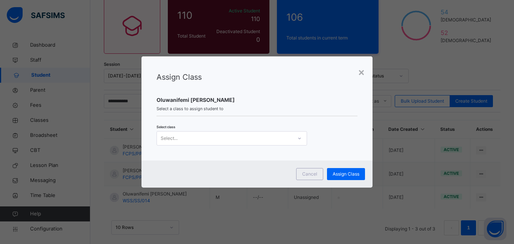
click at [295, 136] on div at bounding box center [299, 138] width 13 height 12
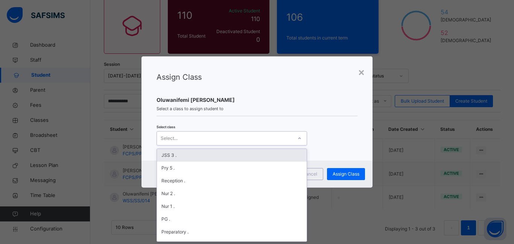
scroll to position [86, 0]
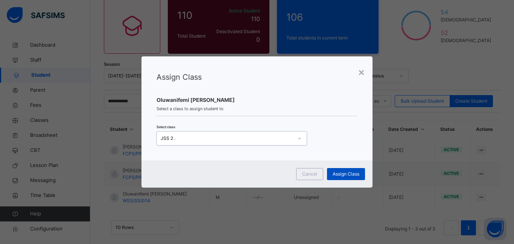
click at [352, 173] on span "Assign Class" at bounding box center [345, 174] width 27 height 7
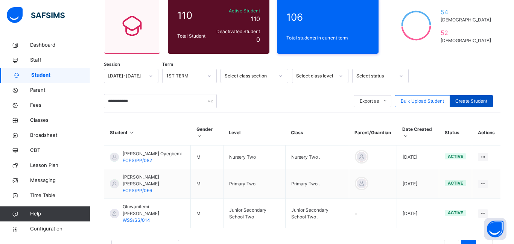
click at [489, 101] on div "Create Student" at bounding box center [470, 101] width 43 height 12
select select "**"
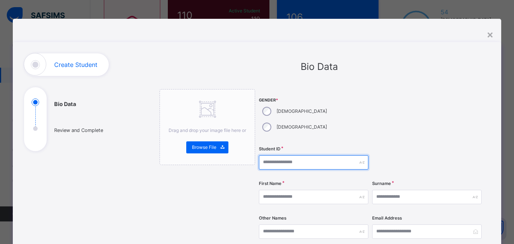
click at [296, 155] on input "text" at bounding box center [313, 162] width 109 height 14
type input "**********"
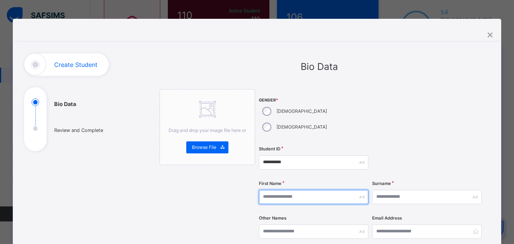
click at [281, 190] on input "text" at bounding box center [313, 197] width 109 height 14
type input "****"
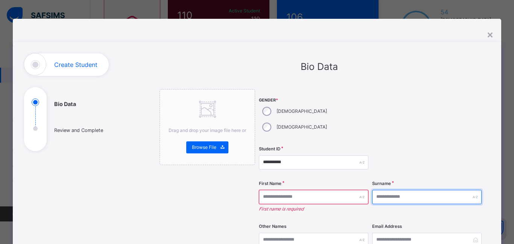
click at [373, 190] on input "text" at bounding box center [426, 197] width 109 height 14
paste input "****"
type input "****"
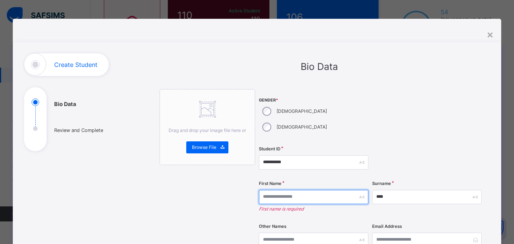
click at [320, 190] on input "text" at bounding box center [313, 197] width 109 height 14
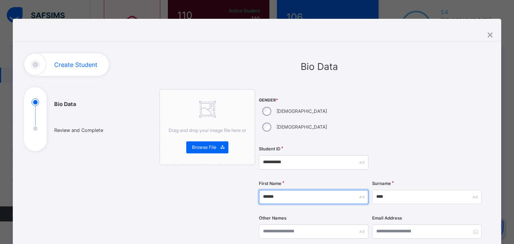
type input "******"
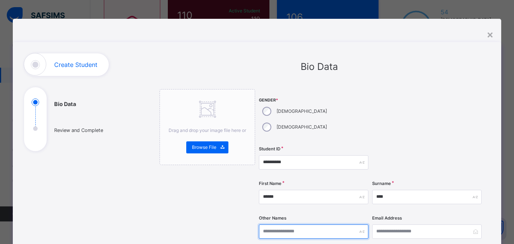
click at [309, 225] on input "text" at bounding box center [313, 232] width 109 height 14
type input "**********"
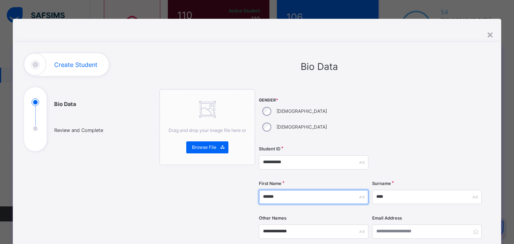
click at [278, 190] on input "******" at bounding box center [313, 197] width 109 height 14
type input "******"
click at [455, 126] on div at bounding box center [426, 116] width 109 height 54
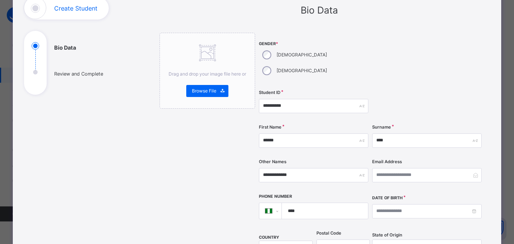
scroll to position [60, 0]
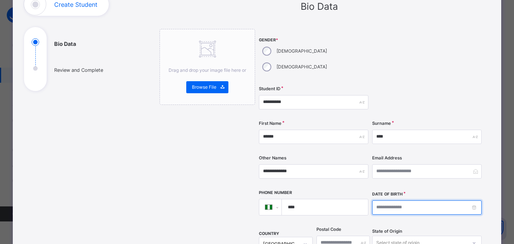
click at [390, 200] on input at bounding box center [426, 207] width 109 height 14
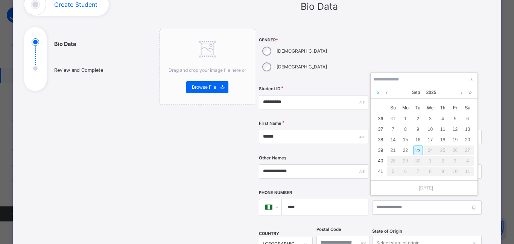
click at [380, 93] on link at bounding box center [377, 92] width 7 height 13
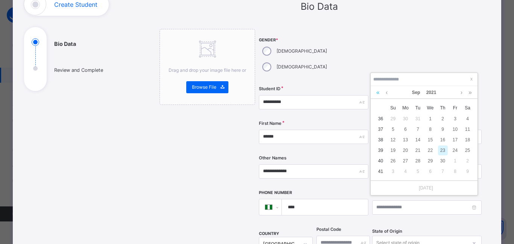
click at [380, 93] on link at bounding box center [377, 92] width 7 height 13
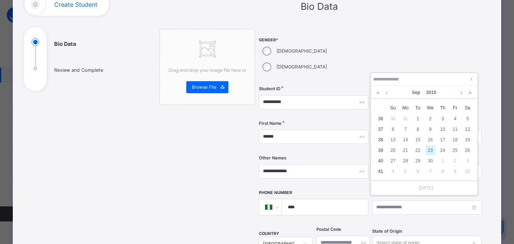
click at [461, 92] on link at bounding box center [461, 92] width 6 height 13
click at [393, 138] on div "13" at bounding box center [393, 140] width 10 height 10
type input "**********"
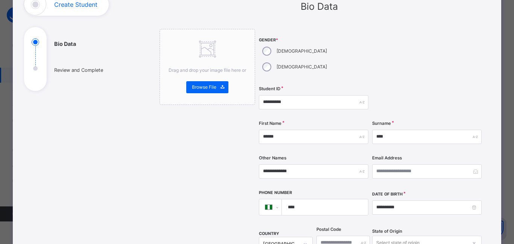
click at [484, 147] on div "**********" at bounding box center [318, 230] width 341 height 475
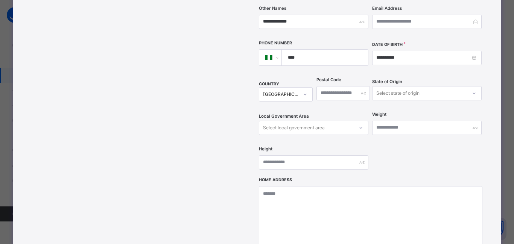
scroll to position [211, 0]
click at [443, 86] on div "Select state of origin" at bounding box center [419, 92] width 94 height 12
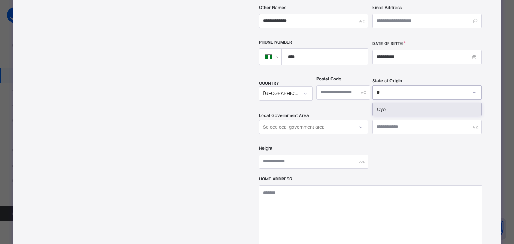
type input "***"
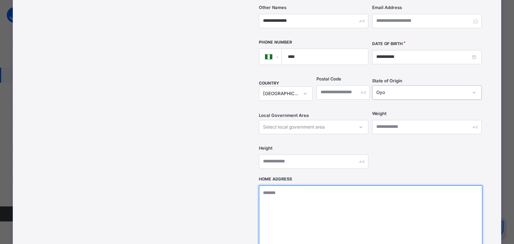
click at [288, 185] on textarea at bounding box center [370, 222] width 223 height 75
type textarea "**********"
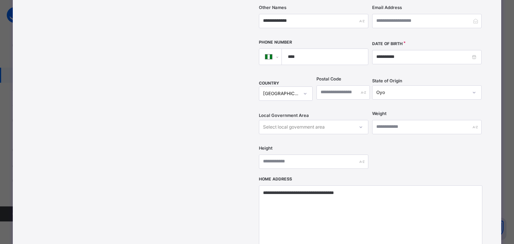
click at [423, 127] on div "**********" at bounding box center [370, 28] width 223 height 299
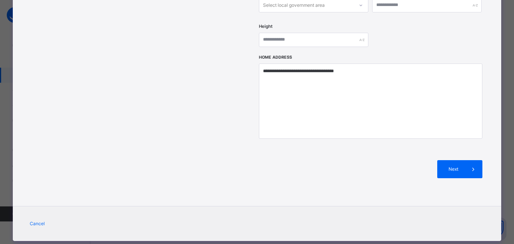
scroll to position [104, 0]
click at [456, 166] on span "Next" at bounding box center [453, 169] width 21 height 7
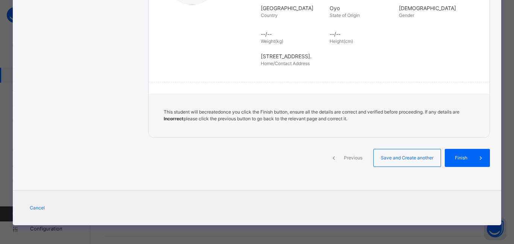
scroll to position [170, 0]
click at [456, 150] on div "Finish" at bounding box center [466, 158] width 45 height 18
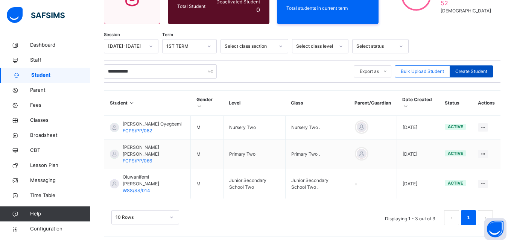
click at [461, 68] on span "Create Student" at bounding box center [471, 71] width 32 height 7
select select "**"
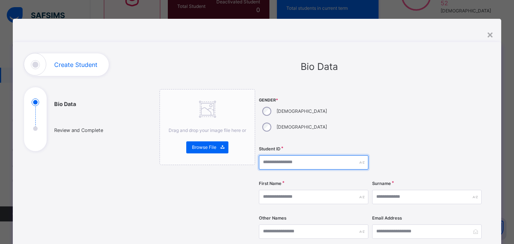
click at [298, 155] on input "text" at bounding box center [313, 162] width 109 height 14
type input "**********"
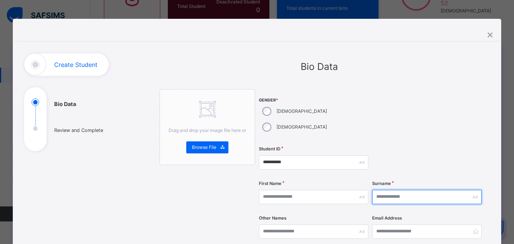
click at [397, 190] on input "text" at bounding box center [426, 197] width 109 height 14
type input "***"
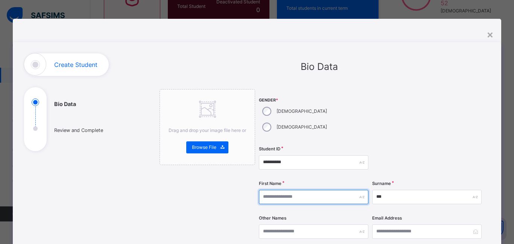
click at [332, 190] on input "text" at bounding box center [313, 197] width 109 height 14
type input "*"
type input "*******"
type input "****"
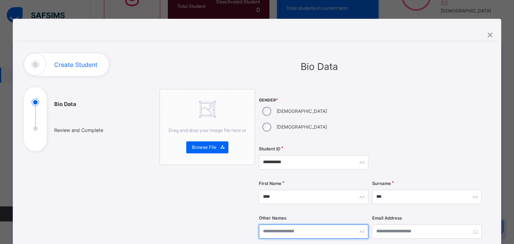
click at [276, 225] on input "text" at bounding box center [313, 232] width 109 height 14
type input "*******"
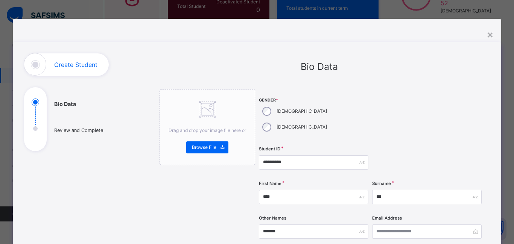
click at [466, 118] on div at bounding box center [426, 116] width 109 height 54
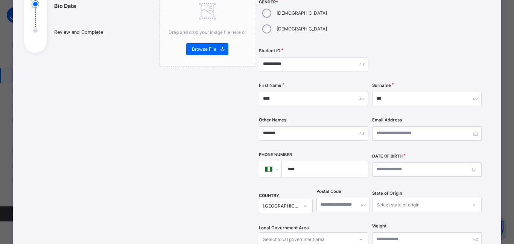
scroll to position [105, 0]
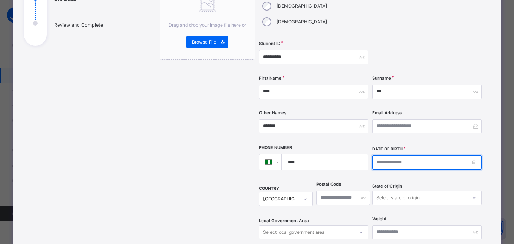
click at [432, 155] on input at bounding box center [426, 162] width 109 height 14
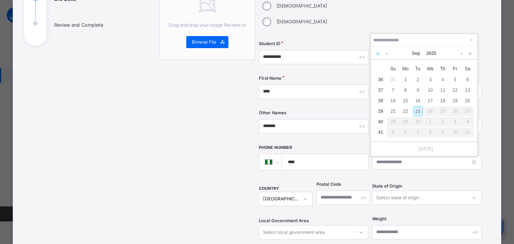
click at [378, 49] on link at bounding box center [377, 53] width 7 height 13
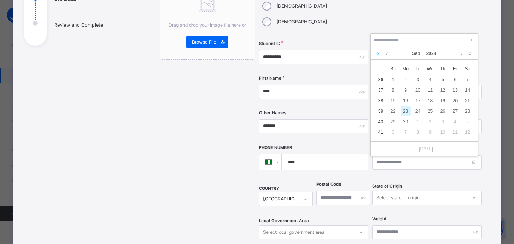
click at [378, 49] on link at bounding box center [377, 53] width 7 height 13
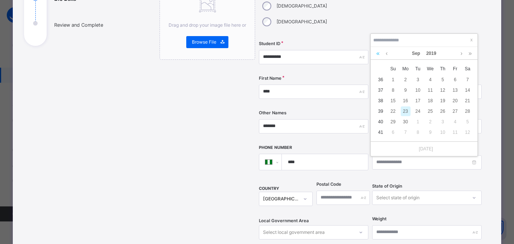
click at [378, 49] on link at bounding box center [377, 53] width 7 height 13
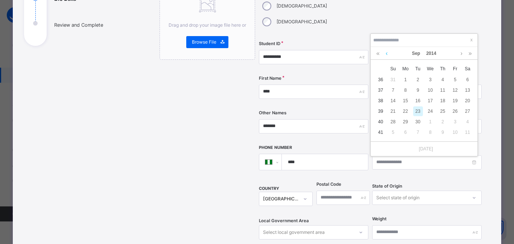
click at [386, 50] on link at bounding box center [387, 53] width 6 height 13
click at [429, 75] on div "4" at bounding box center [430, 80] width 10 height 10
type input "**********"
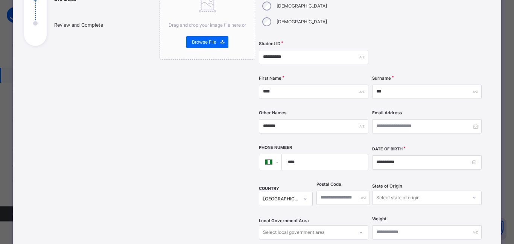
click at [401, 191] on div "Select state of origin" at bounding box center [426, 198] width 109 height 14
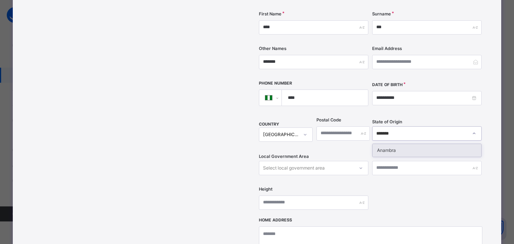
type input "*******"
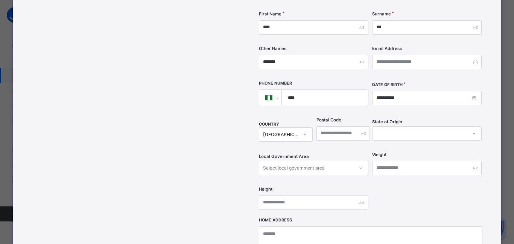
click at [392, 126] on div at bounding box center [426, 133] width 109 height 14
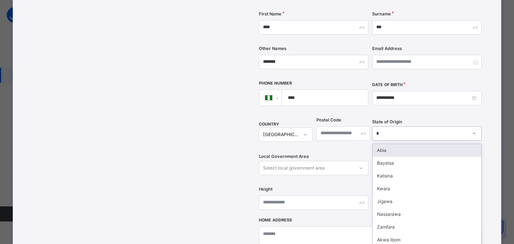
type input "**"
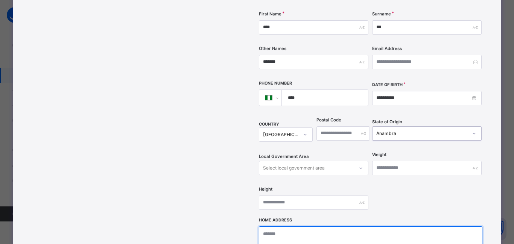
type textarea "**********"
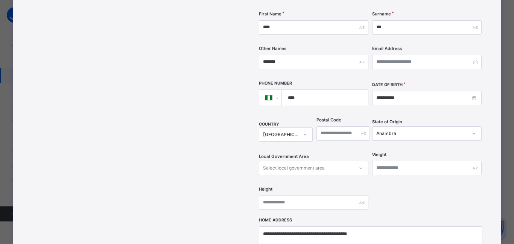
click at [496, 86] on div "**********" at bounding box center [257, 122] width 488 height 498
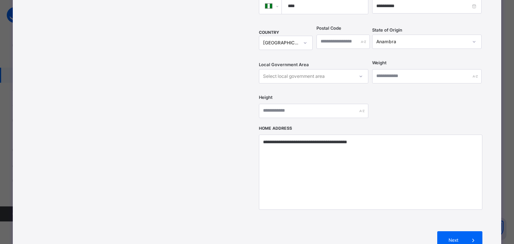
scroll to position [275, 0]
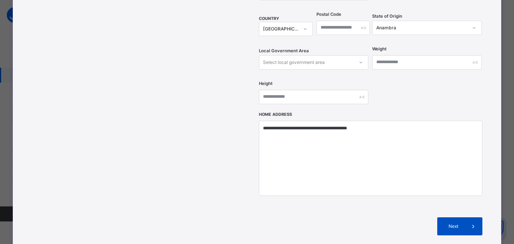
click at [464, 217] on span at bounding box center [473, 226] width 18 height 18
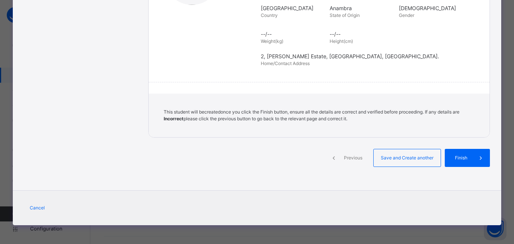
scroll to position [170, 0]
click at [453, 164] on div "Finish" at bounding box center [466, 158] width 45 height 18
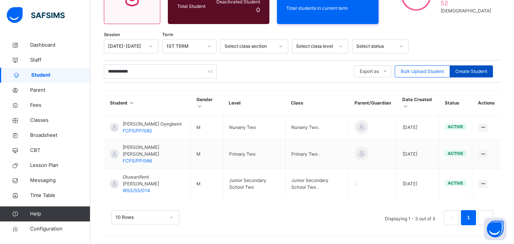
click at [481, 68] on span "Create Student" at bounding box center [471, 71] width 32 height 7
select select "**"
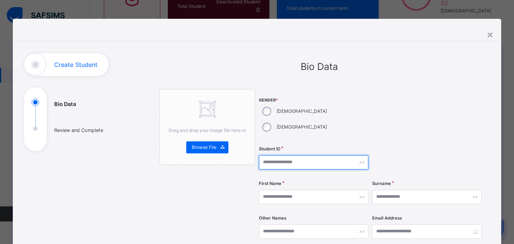
click at [292, 155] on input "text" at bounding box center [313, 162] width 109 height 14
type input "**********"
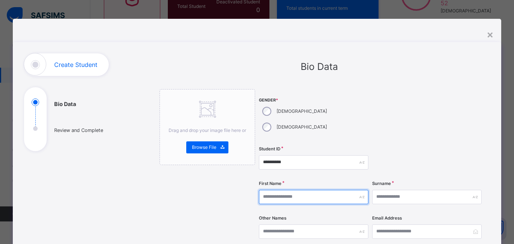
click at [276, 190] on input "text" at bounding box center [313, 197] width 109 height 14
type input "**********"
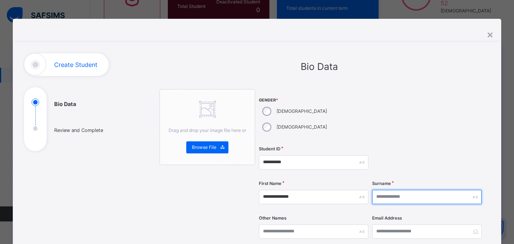
click at [379, 190] on input "text" at bounding box center [426, 197] width 109 height 14
type input "********"
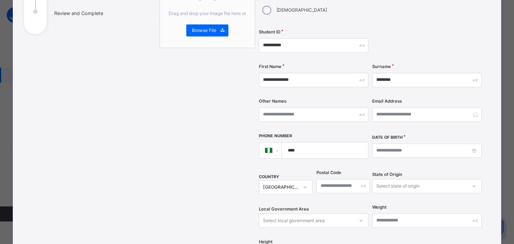
scroll to position [120, 0]
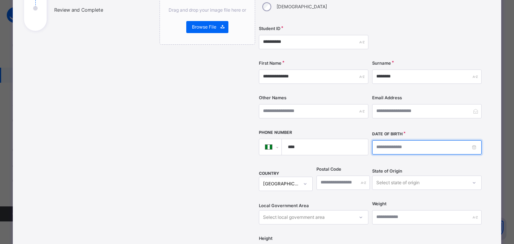
click at [425, 140] on input at bounding box center [426, 147] width 109 height 14
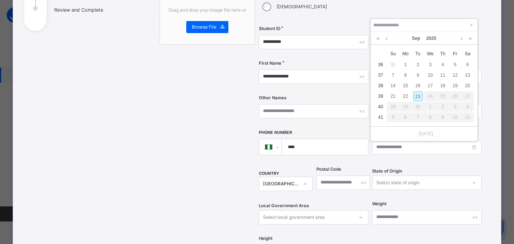
click at [470, 34] on link at bounding box center [469, 38] width 7 height 13
click at [462, 33] on link at bounding box center [461, 38] width 6 height 13
click at [379, 32] on link at bounding box center [377, 38] width 7 height 13
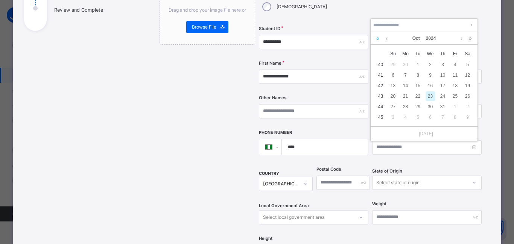
click at [379, 32] on link at bounding box center [377, 38] width 7 height 13
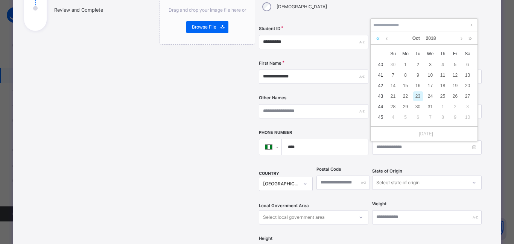
click at [379, 32] on link at bounding box center [377, 38] width 7 height 13
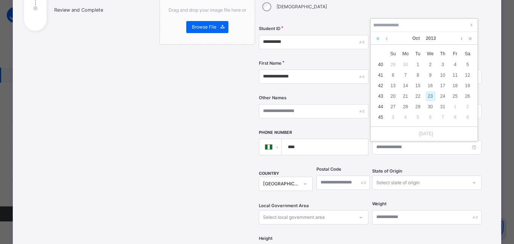
click at [379, 32] on link at bounding box center [377, 38] width 7 height 13
click at [417, 102] on div "30" at bounding box center [418, 107] width 10 height 10
type input "**********"
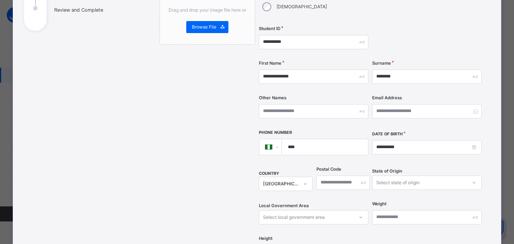
click at [383, 176] on div "Select state of origin" at bounding box center [426, 183] width 109 height 14
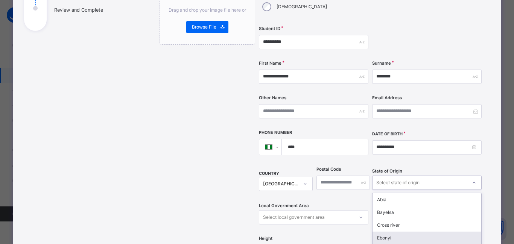
scroll to position [170, 0]
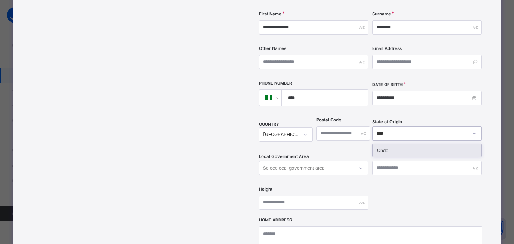
type input "****"
click at [281, 161] on div "Select local government area" at bounding box center [294, 168] width 62 height 14
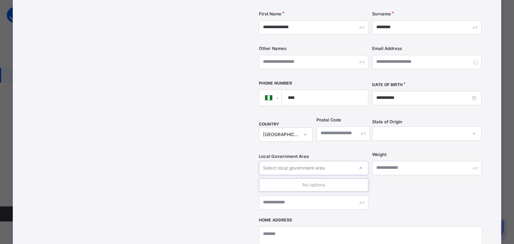
click at [378, 127] on div at bounding box center [419, 133] width 94 height 12
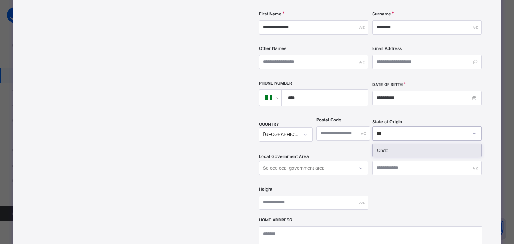
type input "****"
click at [362, 99] on div "**********" at bounding box center [370, 69] width 223 height 299
click at [281, 161] on div "Select local government area" at bounding box center [294, 168] width 62 height 14
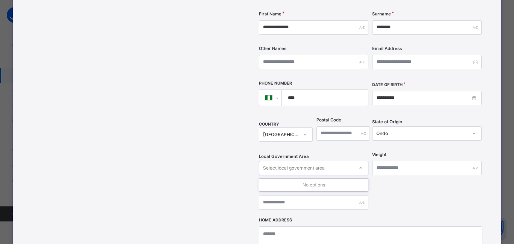
click at [282, 161] on div "Select local government area" at bounding box center [294, 168] width 62 height 14
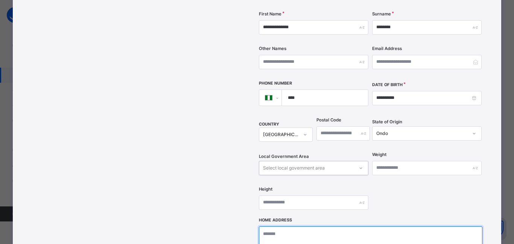
type textarea "**********"
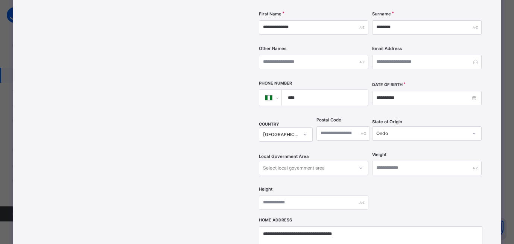
click at [489, 143] on div "**********" at bounding box center [257, 122] width 488 height 498
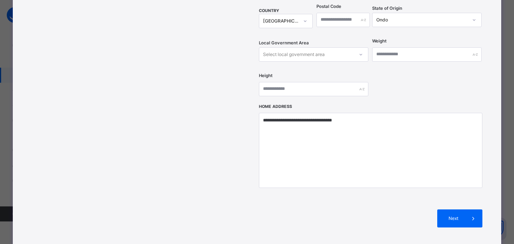
scroll to position [290, 0]
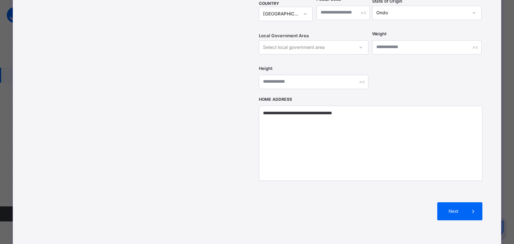
click at [484, 156] on div "**********" at bounding box center [318, 0] width 341 height 475
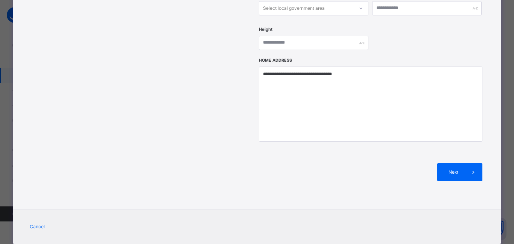
scroll to position [332, 0]
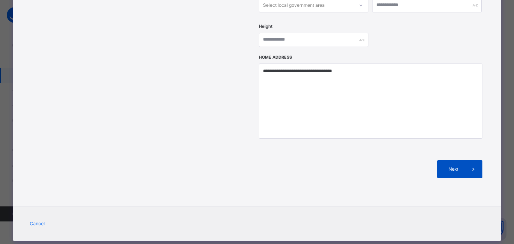
click at [472, 165] on icon at bounding box center [473, 169] width 8 height 9
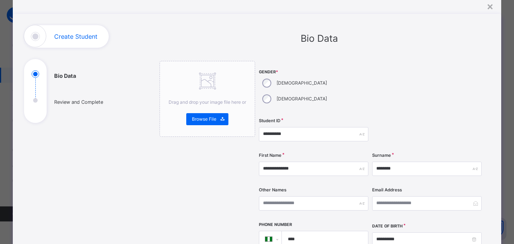
scroll to position [0, 0]
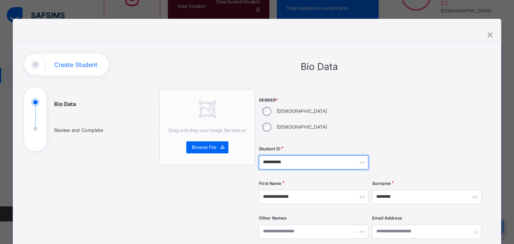
click at [292, 155] on input "**********" at bounding box center [313, 162] width 109 height 14
type input "**********"
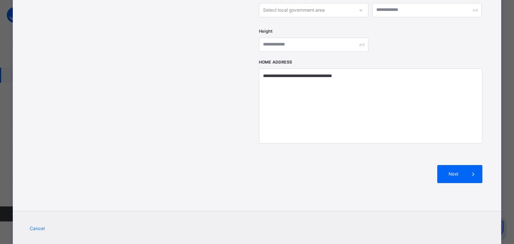
scroll to position [332, 0]
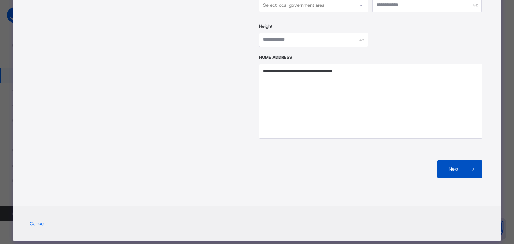
click at [458, 160] on div "Next" at bounding box center [459, 169] width 45 height 18
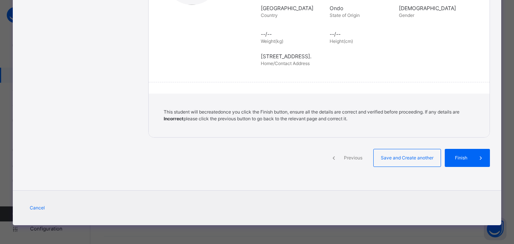
scroll to position [170, 0]
click at [458, 160] on span "Finish" at bounding box center [460, 158] width 21 height 7
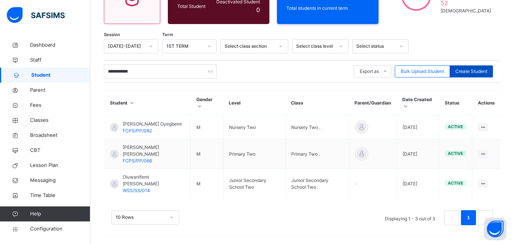
click at [469, 68] on span "Create Student" at bounding box center [471, 71] width 32 height 7
select select "**"
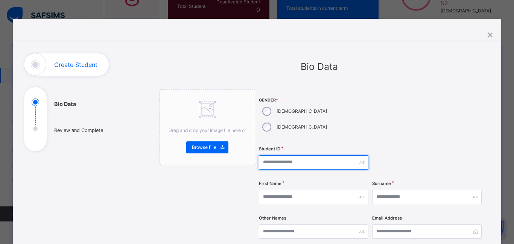
click at [293, 155] on input "text" at bounding box center [313, 162] width 109 height 14
type input "**********"
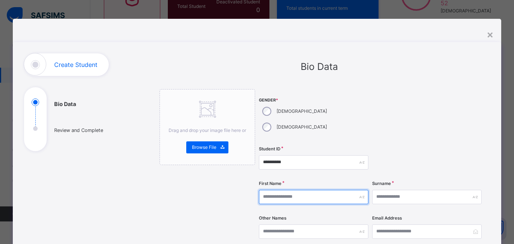
click at [273, 190] on input "text" at bounding box center [313, 197] width 109 height 14
type input "*********"
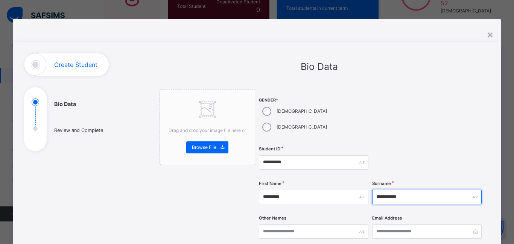
type input "**********"
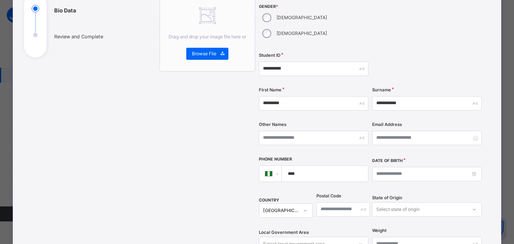
scroll to position [105, 0]
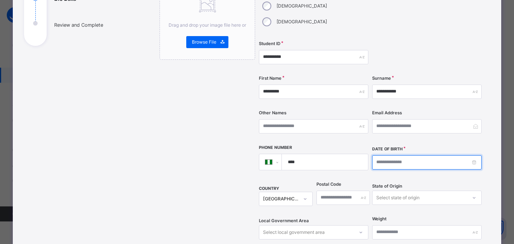
click at [396, 155] on input at bounding box center [426, 162] width 109 height 14
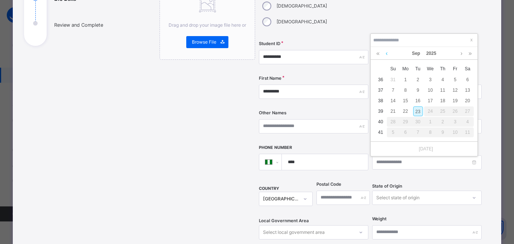
click at [385, 49] on link at bounding box center [387, 53] width 6 height 13
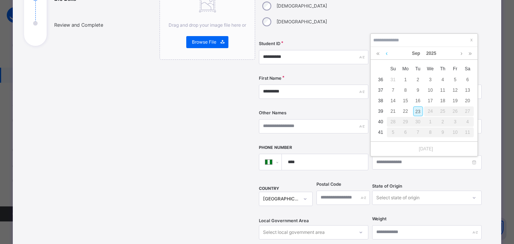
click at [385, 49] on link at bounding box center [387, 53] width 6 height 13
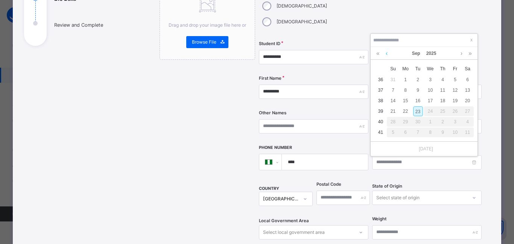
click at [385, 49] on link at bounding box center [387, 53] width 6 height 13
click at [460, 47] on link at bounding box center [461, 53] width 6 height 13
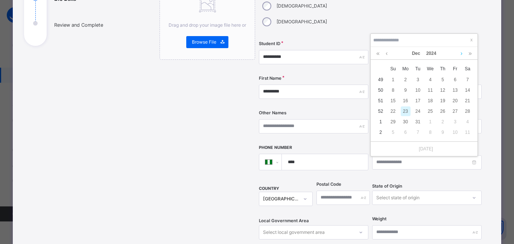
click at [460, 47] on link at bounding box center [461, 53] width 6 height 13
click at [419, 106] on div "18" at bounding box center [418, 111] width 10 height 10
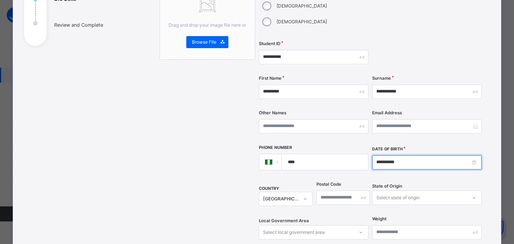
click at [402, 155] on input "**********" at bounding box center [426, 162] width 109 height 14
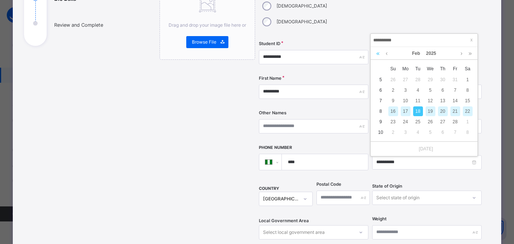
click at [377, 47] on link at bounding box center [377, 53] width 7 height 13
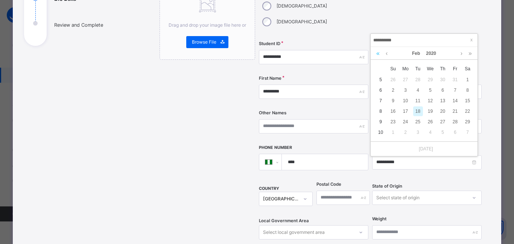
click at [377, 47] on link at bounding box center [377, 53] width 7 height 13
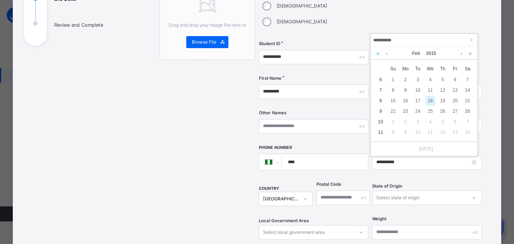
click at [377, 47] on link at bounding box center [377, 53] width 7 height 13
click at [469, 47] on link at bounding box center [469, 53] width 7 height 13
click at [429, 96] on div "18" at bounding box center [430, 101] width 10 height 10
type input "**********"
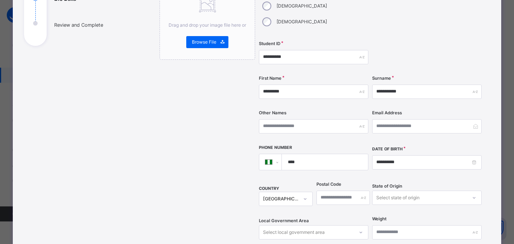
click at [481, 88] on div "**********" at bounding box center [318, 185] width 341 height 475
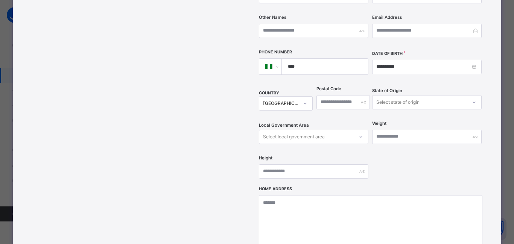
scroll to position [211, 0]
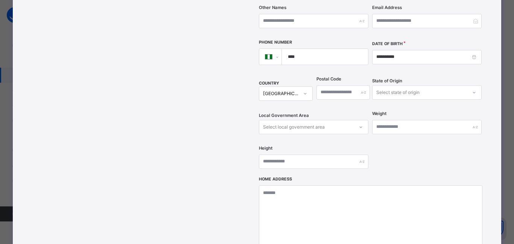
click at [401, 85] on div "Select state of origin" at bounding box center [397, 92] width 43 height 14
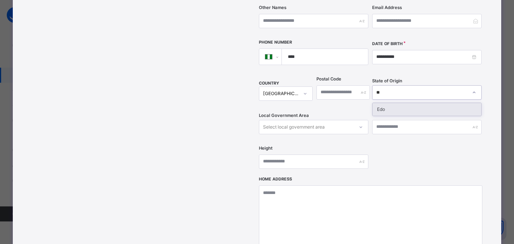
type input "***"
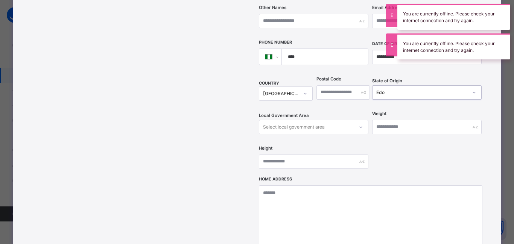
click at [302, 120] on div "Select local government area" at bounding box center [294, 127] width 62 height 14
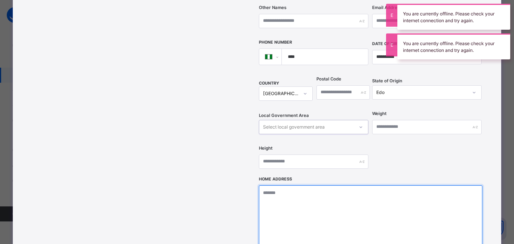
click at [332, 185] on textarea at bounding box center [370, 222] width 223 height 75
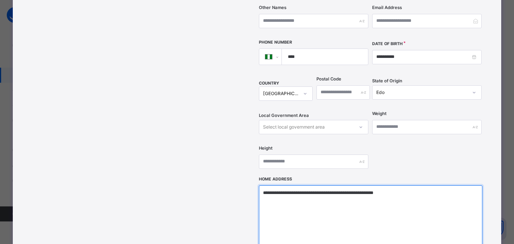
type textarea "**********"
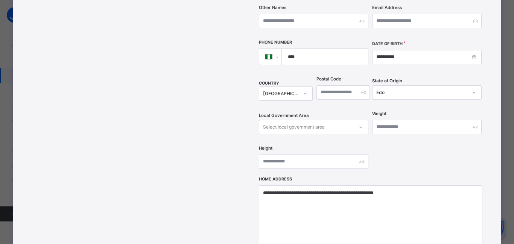
click at [170, 146] on div "Drag and drop your image file here or Browse File" at bounding box center [207, 95] width 96 height 433
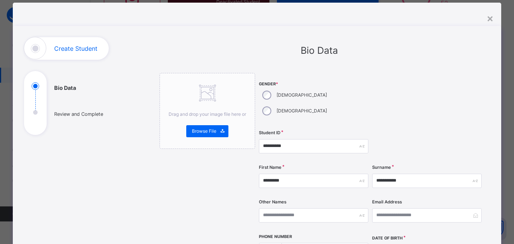
scroll to position [0, 0]
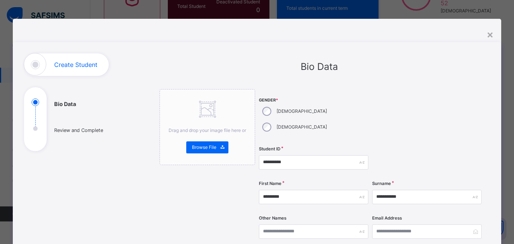
click at [478, 102] on div at bounding box center [426, 116] width 109 height 54
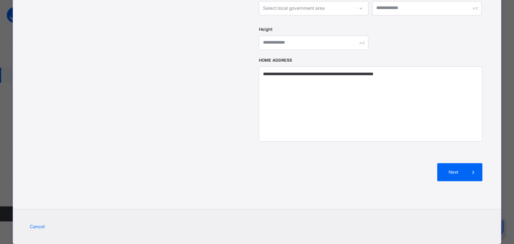
scroll to position [332, 0]
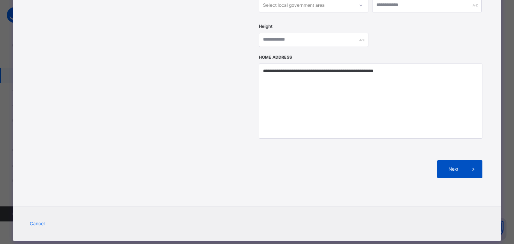
click at [443, 160] on div "Next" at bounding box center [459, 169] width 45 height 18
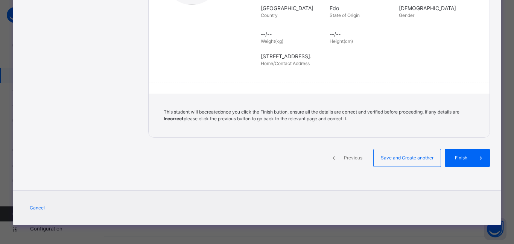
scroll to position [170, 0]
click at [451, 160] on span "Finish" at bounding box center [460, 158] width 21 height 7
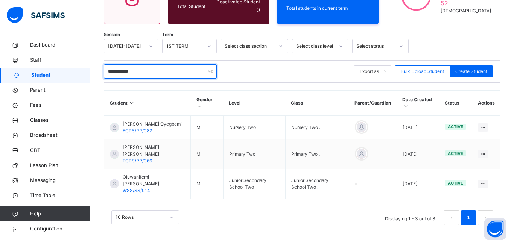
click at [142, 69] on input "**********" at bounding box center [160, 71] width 113 height 14
type input "*"
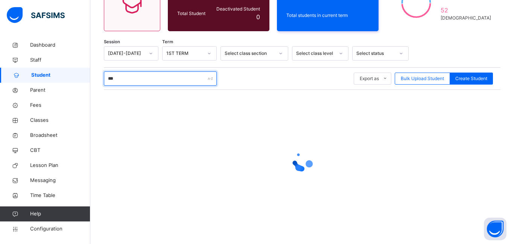
scroll to position [91, 0]
type input "*********"
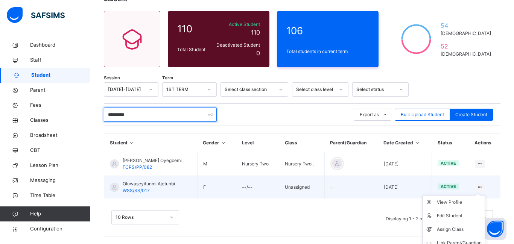
scroll to position [74, 0]
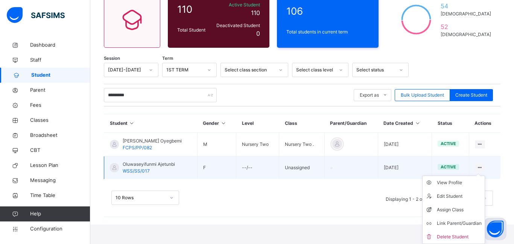
click at [481, 185] on div "View Profile" at bounding box center [459, 183] width 45 height 8
